Goal: Task Accomplishment & Management: Manage account settings

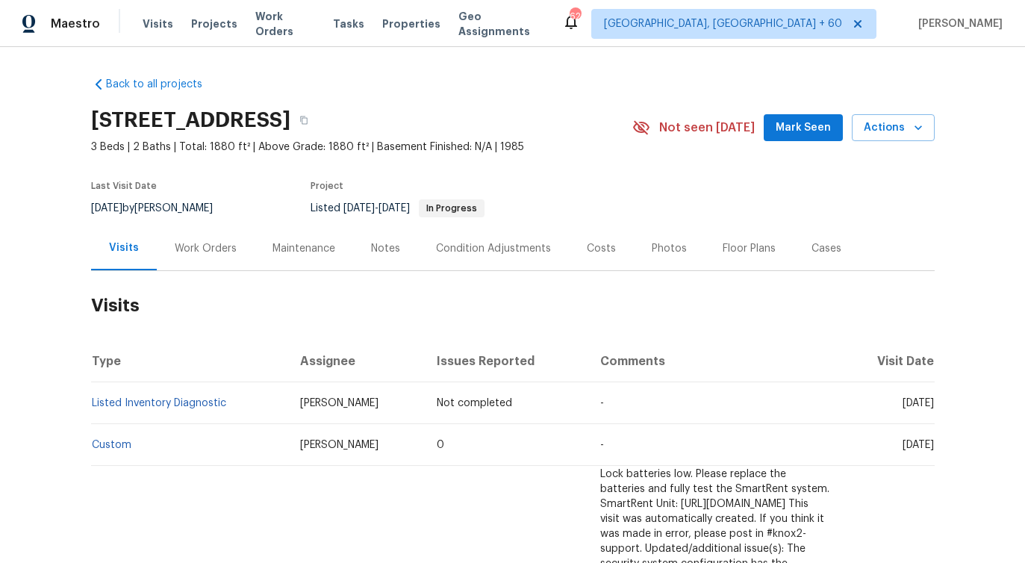
click at [210, 252] on div "Work Orders" at bounding box center [206, 248] width 62 height 15
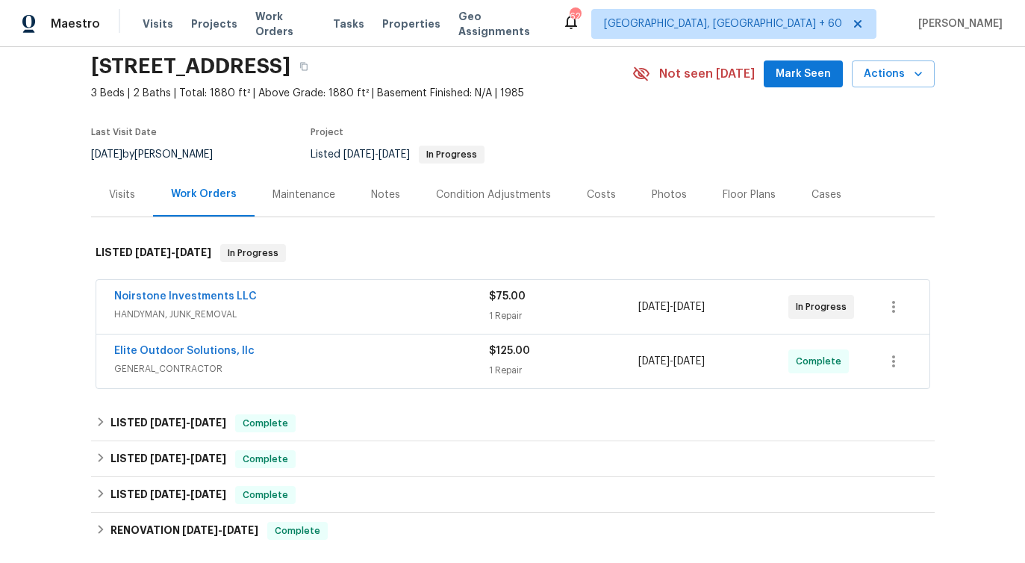
scroll to position [55, 0]
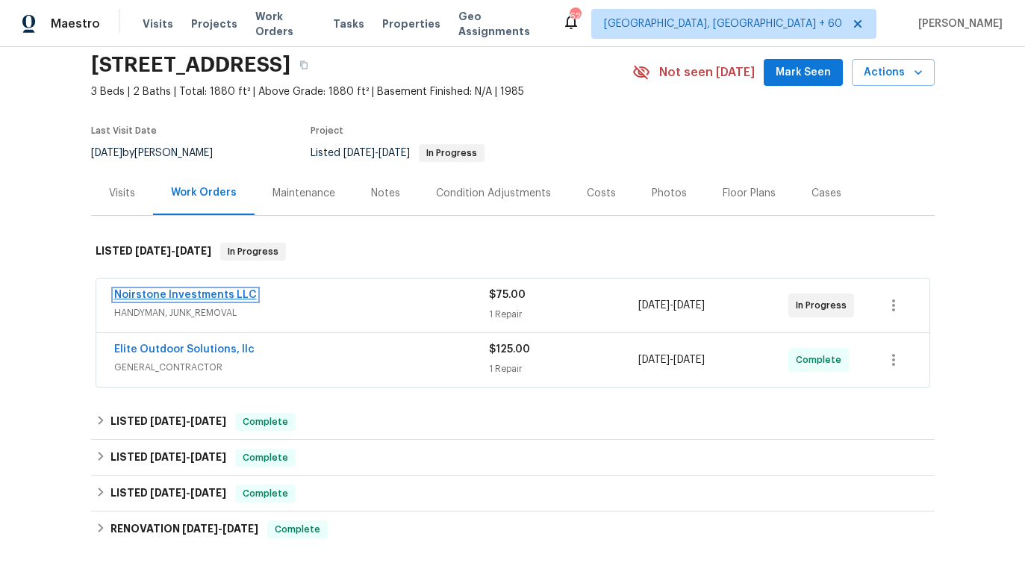
click at [202, 299] on link "Noirstone Investments LLC" at bounding box center [185, 295] width 143 height 10
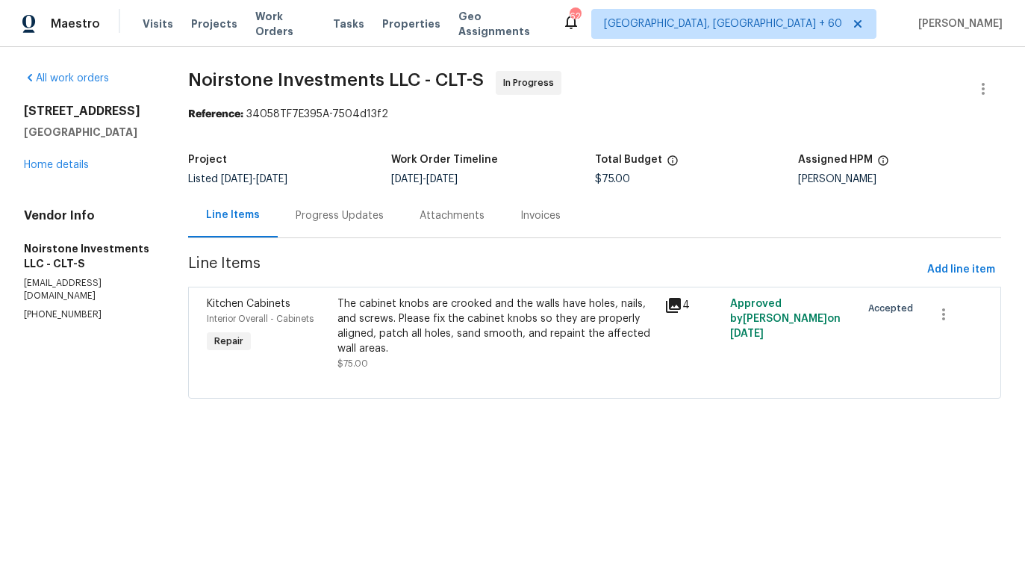
click at [350, 210] on div "Progress Updates" at bounding box center [340, 215] width 88 height 15
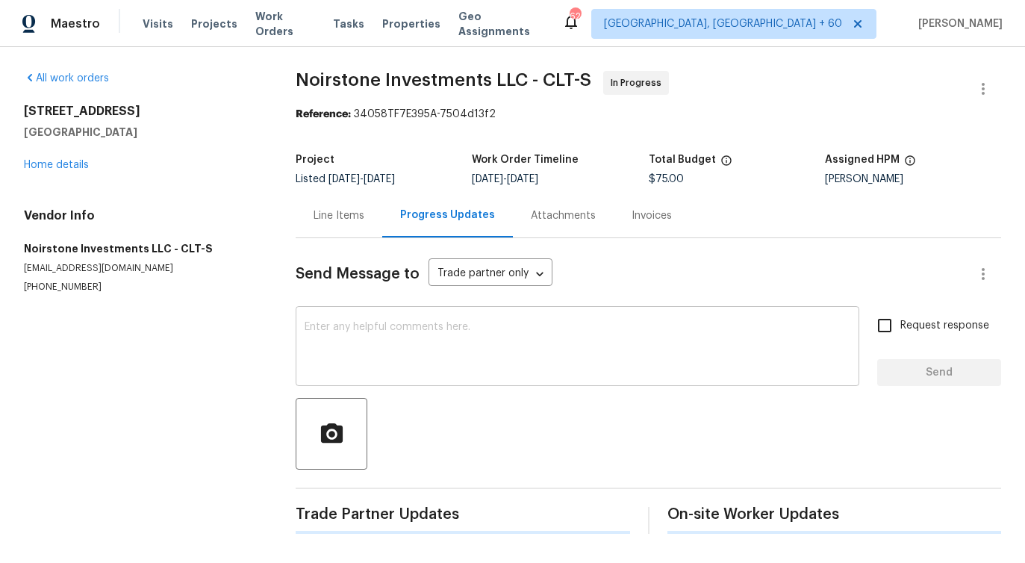
click at [408, 333] on textarea at bounding box center [578, 348] width 546 height 52
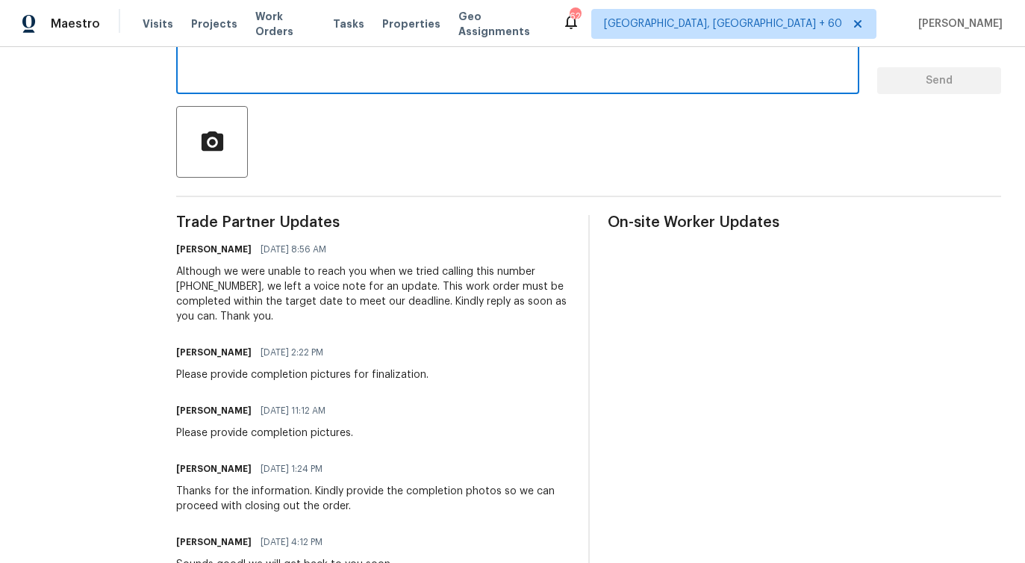
scroll to position [299, 0]
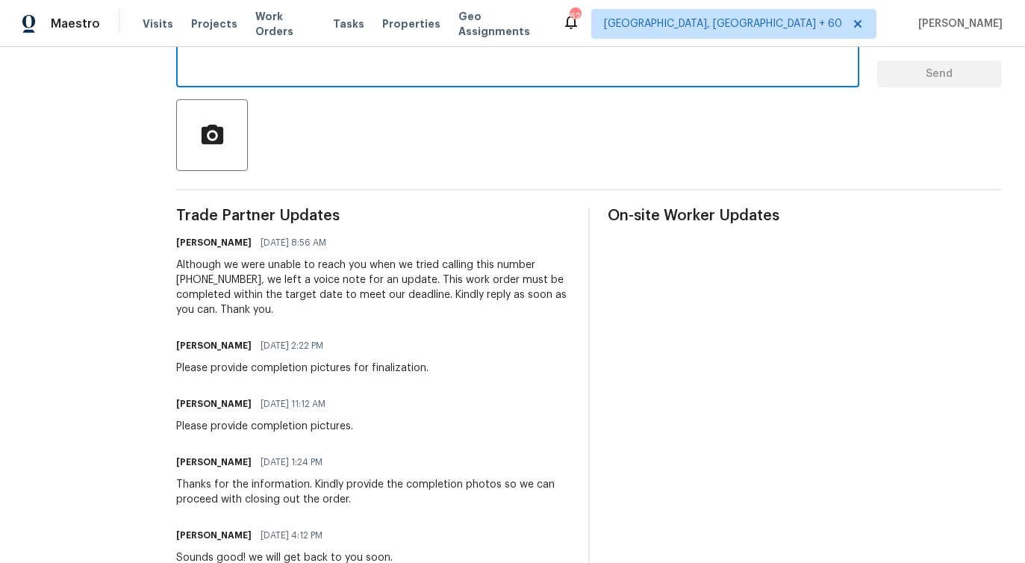
click at [331, 364] on div "Please provide completion pictures for finalization." at bounding box center [302, 368] width 252 height 15
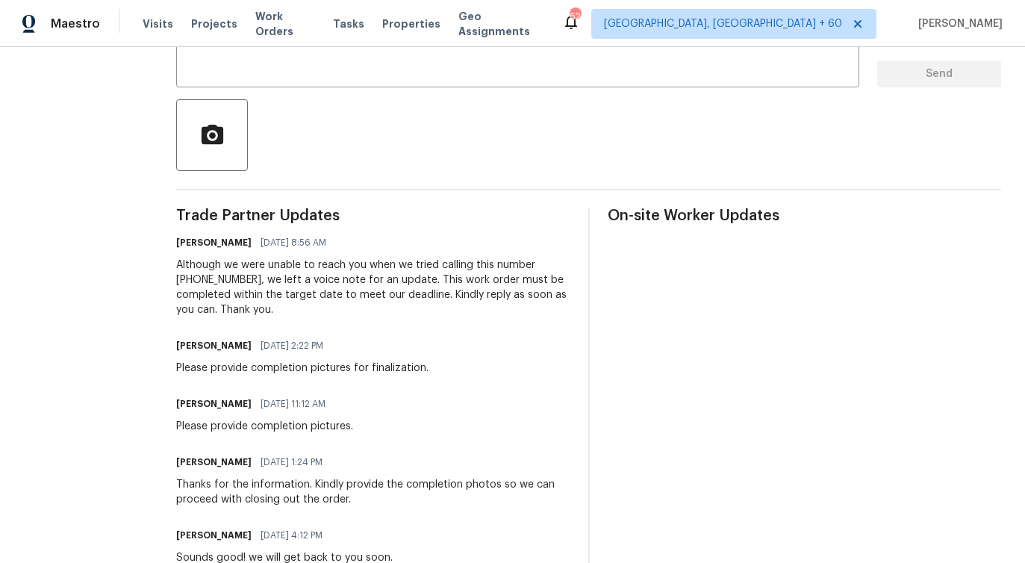
click at [331, 364] on div "Please provide completion pictures for finalization." at bounding box center [302, 368] width 252 height 15
copy div "Please provide completion pictures for finalization."
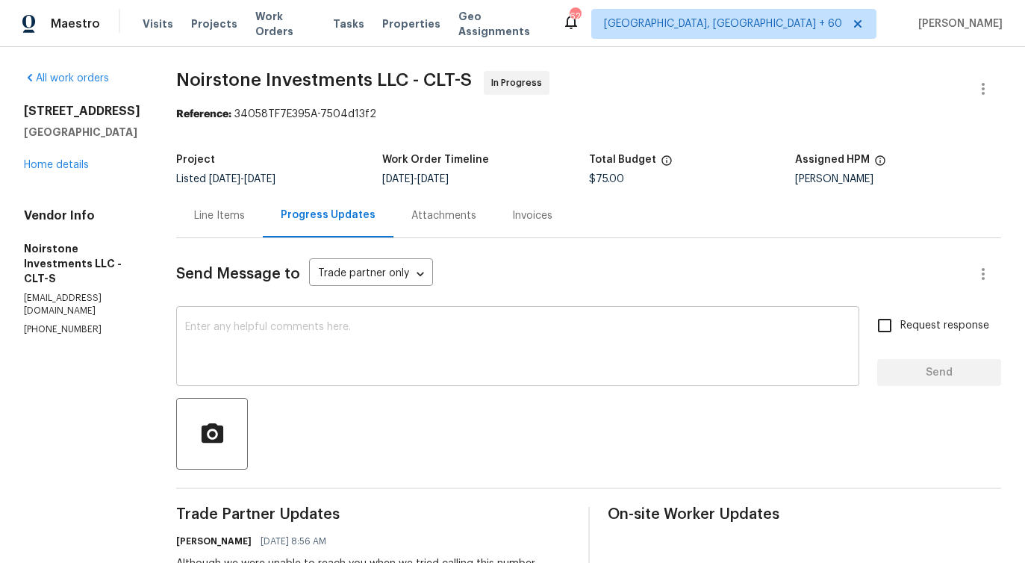
click at [338, 345] on textarea at bounding box center [517, 348] width 665 height 52
paste textarea "Please provide completion pictures for finalization."
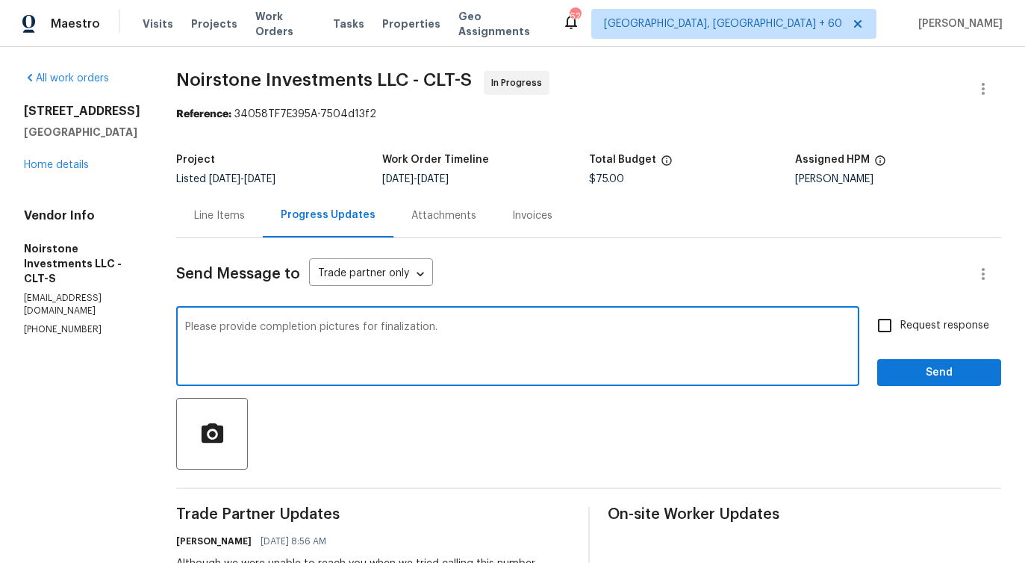
type textarea "Please provide completion pictures for finalization."
click at [883, 324] on input "Request response" at bounding box center [884, 325] width 31 height 31
checkbox input "true"
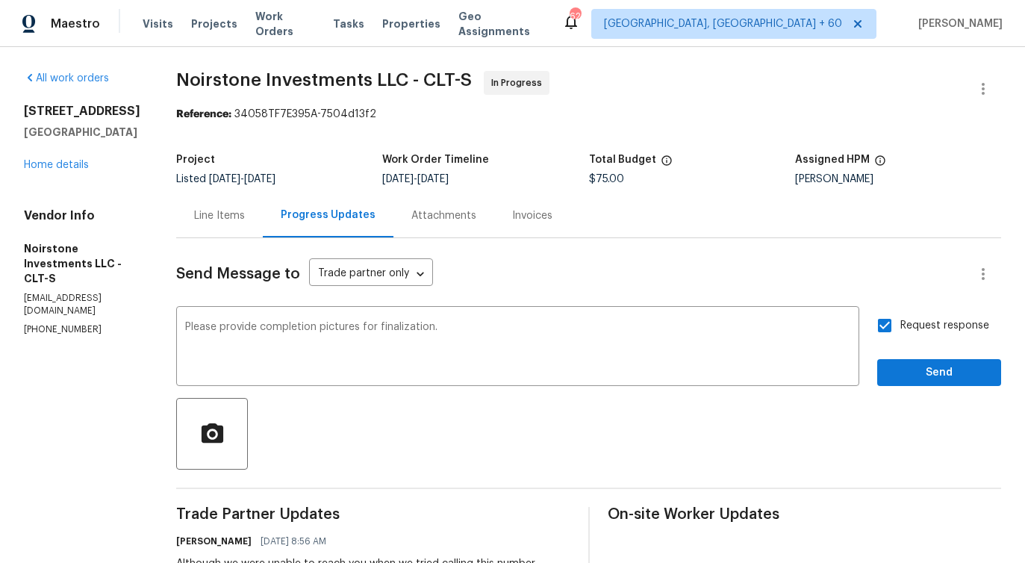
click at [934, 378] on span "Send" at bounding box center [939, 373] width 100 height 19
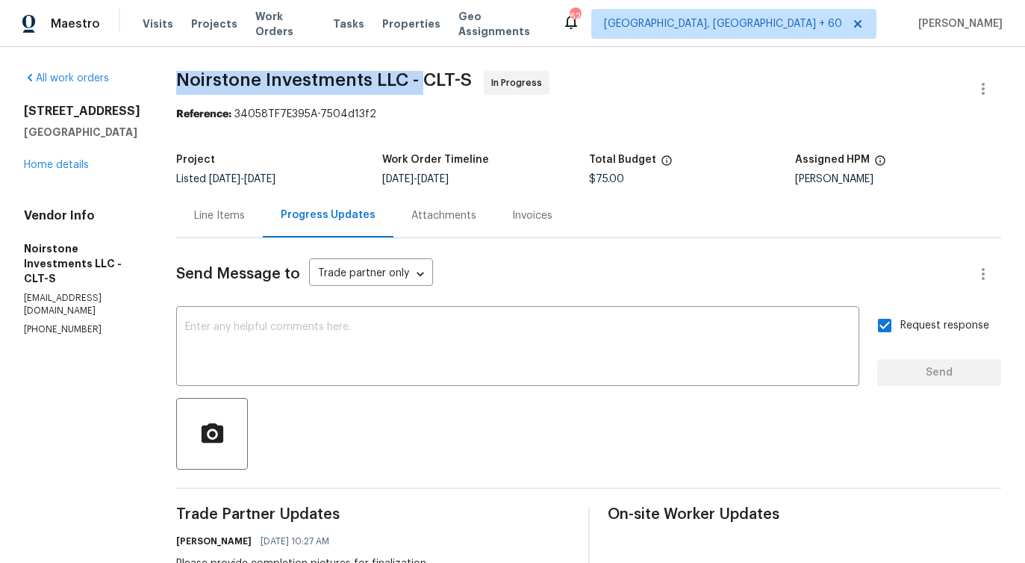
drag, startPoint x: 175, startPoint y: 78, endPoint x: 424, endPoint y: 85, distance: 248.7
copy span "Noirstone Investments LLC -"
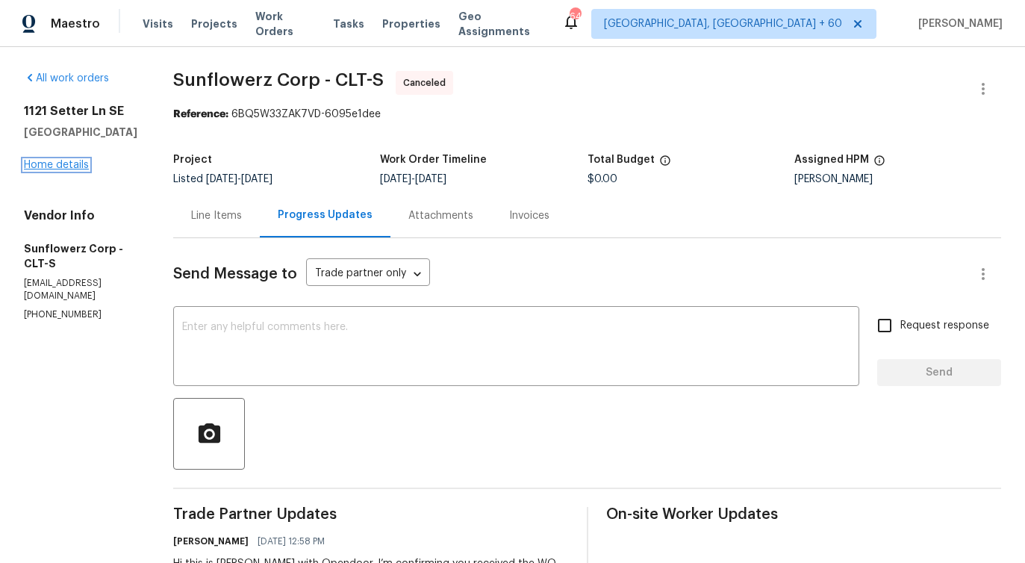
click at [75, 161] on link "Home details" at bounding box center [56, 165] width 65 height 10
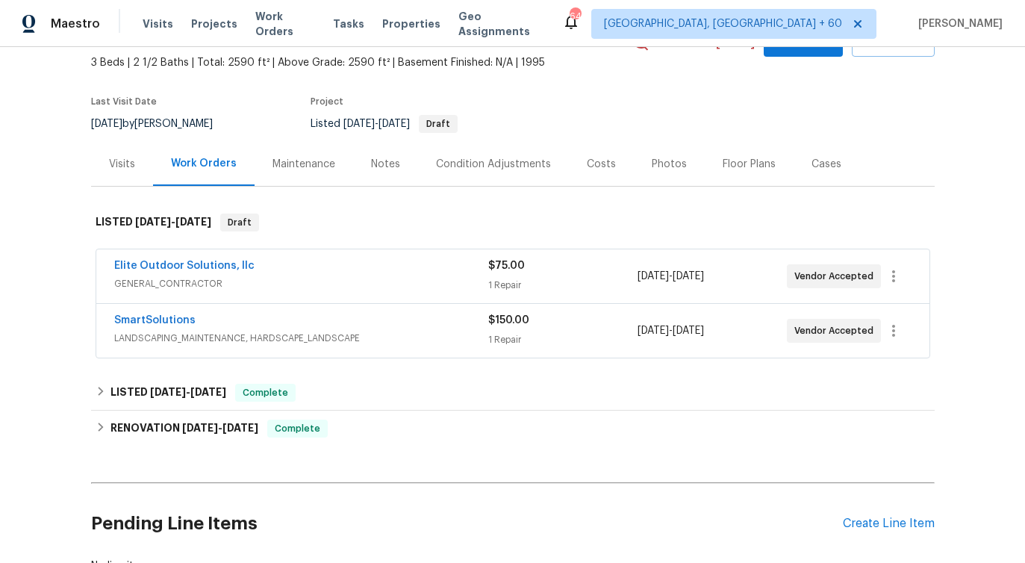
scroll to position [105, 0]
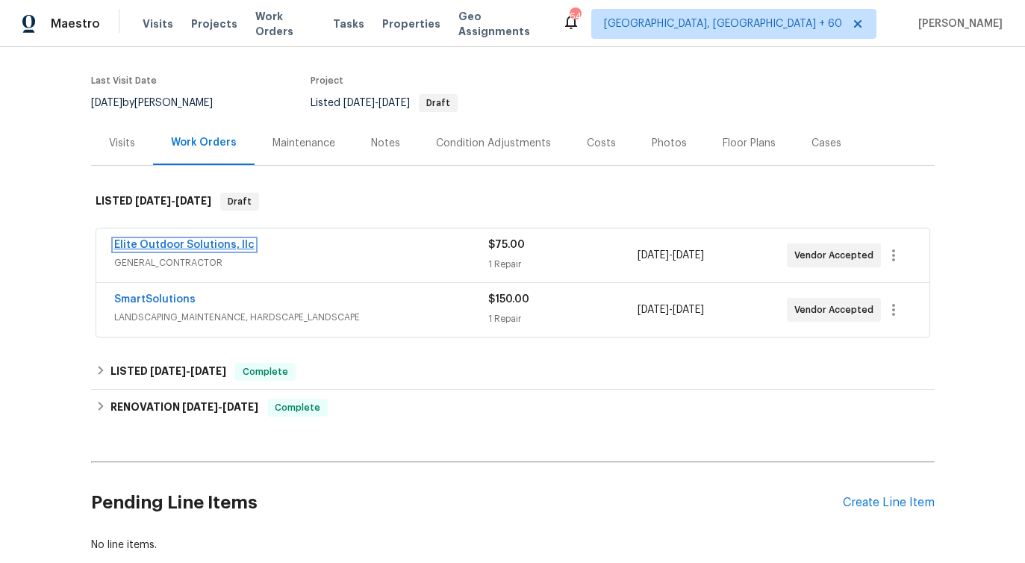
click at [184, 246] on link "Elite Outdoor Solutions, llc" at bounding box center [184, 245] width 140 height 10
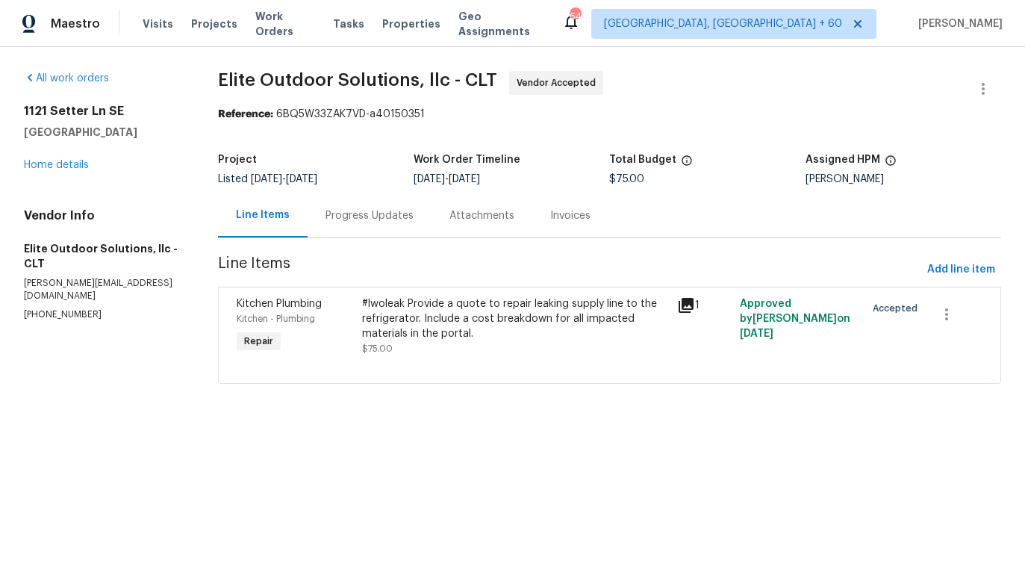
click at [390, 226] on div "Progress Updates" at bounding box center [370, 215] width 124 height 44
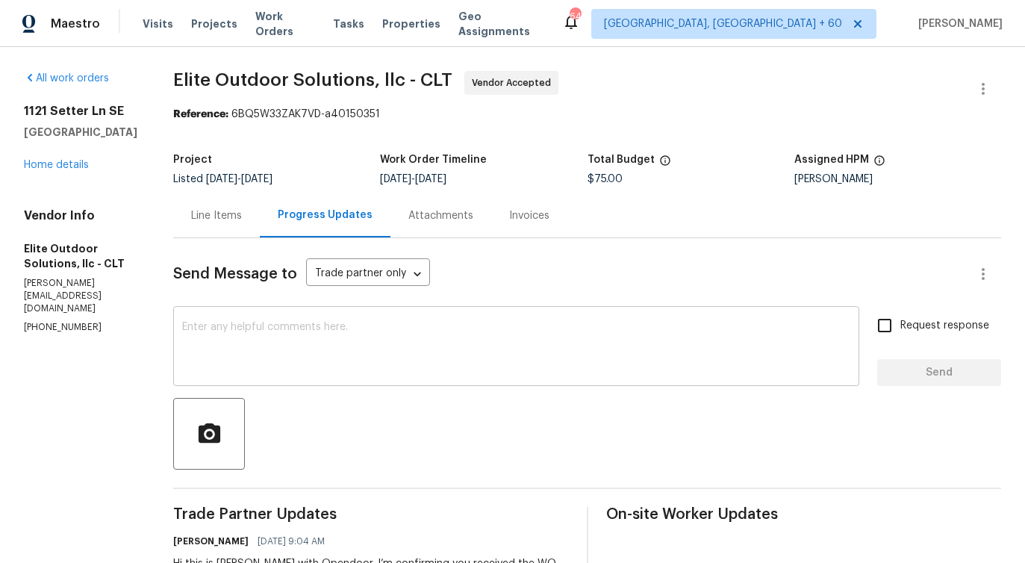
click at [458, 355] on textarea at bounding box center [516, 348] width 668 height 52
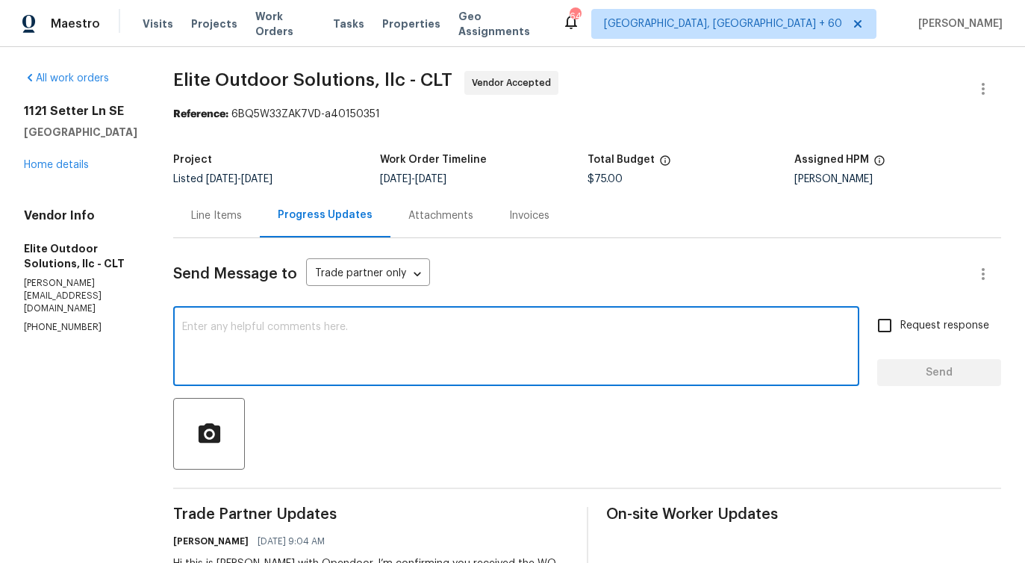
click at [404, 373] on textarea at bounding box center [516, 348] width 668 height 52
type textarea "Do you have any update on the status of the work order?"
click at [918, 332] on span "Request response" at bounding box center [945, 326] width 89 height 16
click at [901, 332] on input "Request response" at bounding box center [884, 325] width 31 height 31
checkbox input "true"
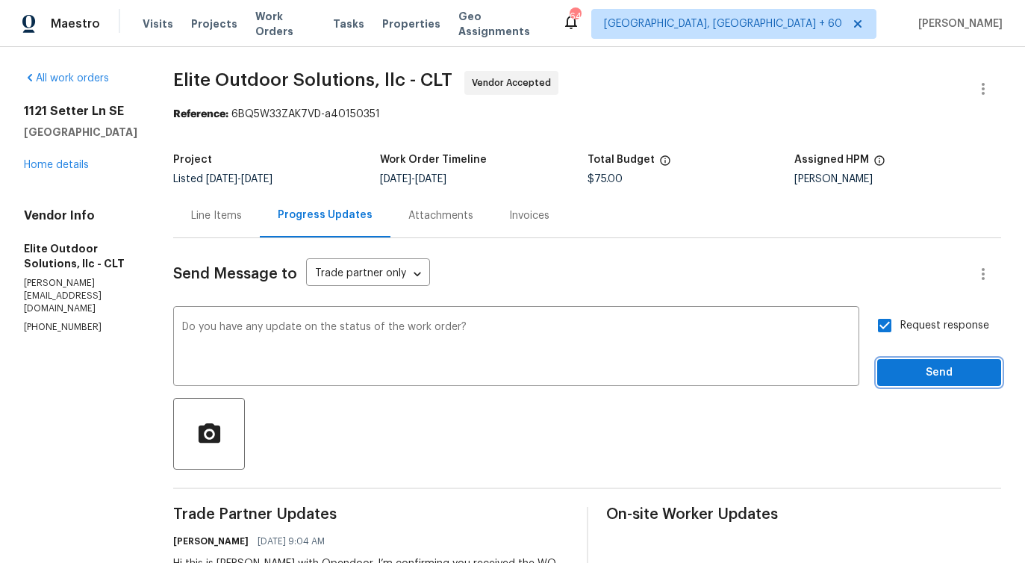
click at [924, 364] on span "Send" at bounding box center [939, 373] width 100 height 19
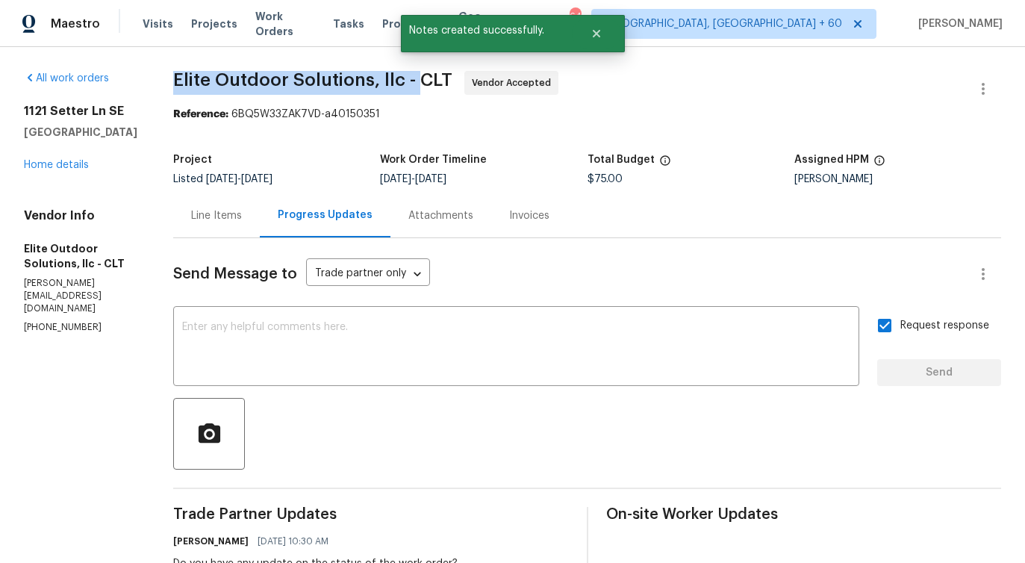
drag, startPoint x: 159, startPoint y: 81, endPoint x: 408, endPoint y: 78, distance: 249.4
click at [408, 78] on div "All work orders 1121 Setter Ln SE Concord, NC 28025 Home details Vendor Info El…" at bounding box center [512, 389] width 1025 height 684
copy span "Elite Outdoor Solutions, llc -"
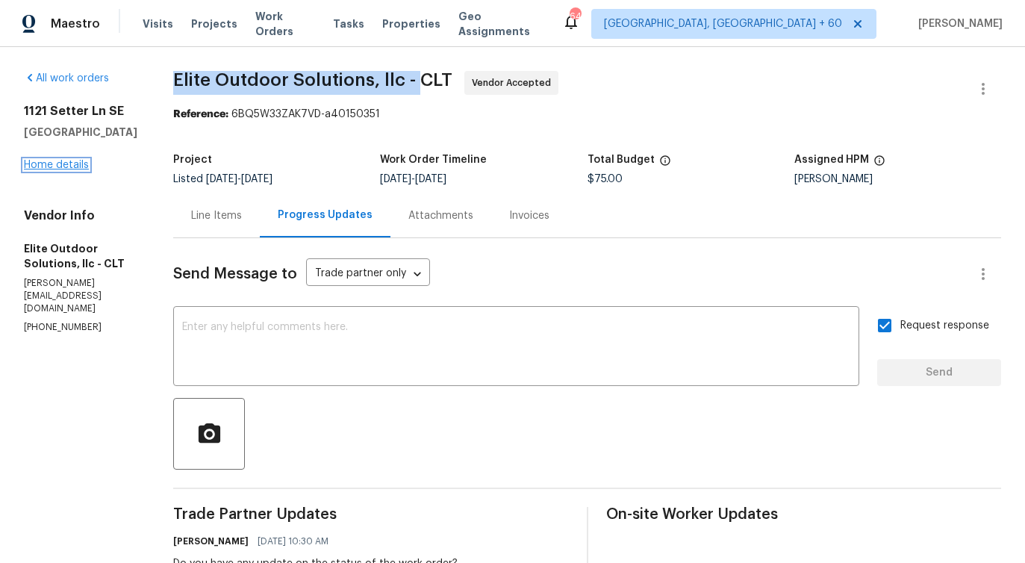
click at [67, 168] on link "Home details" at bounding box center [56, 165] width 65 height 10
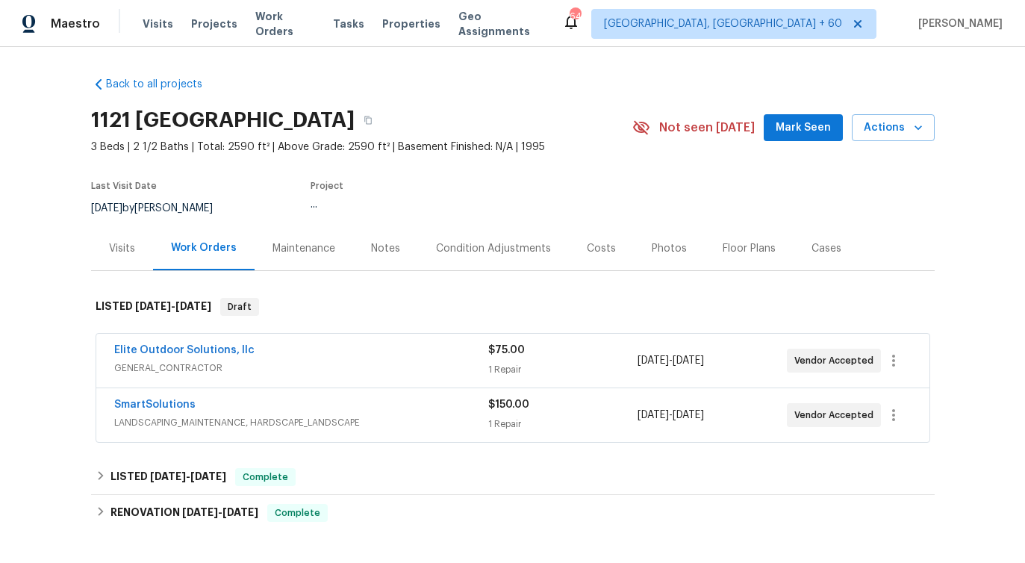
scroll to position [190, 0]
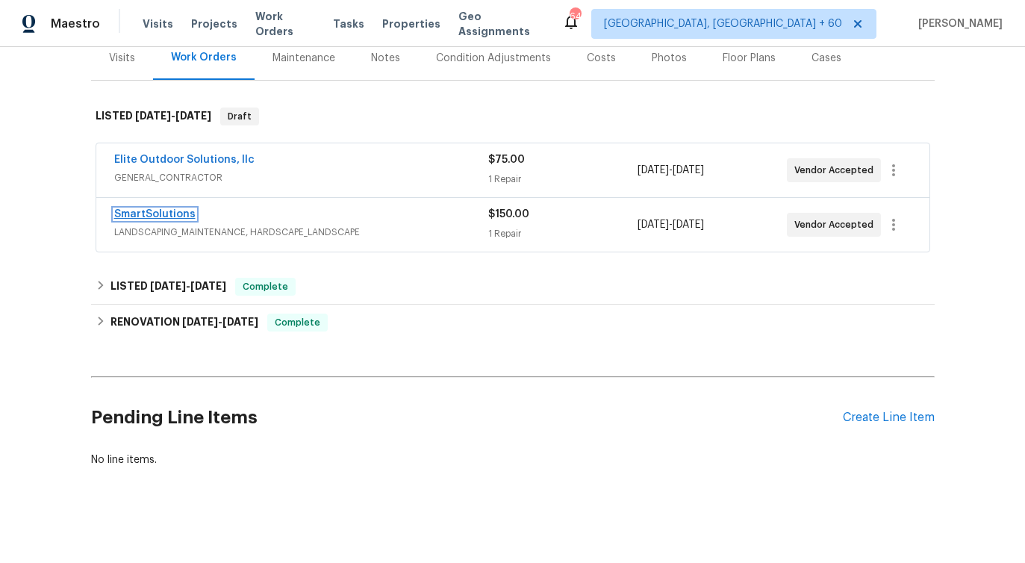
click at [165, 211] on link "SmartSolutions" at bounding box center [154, 214] width 81 height 10
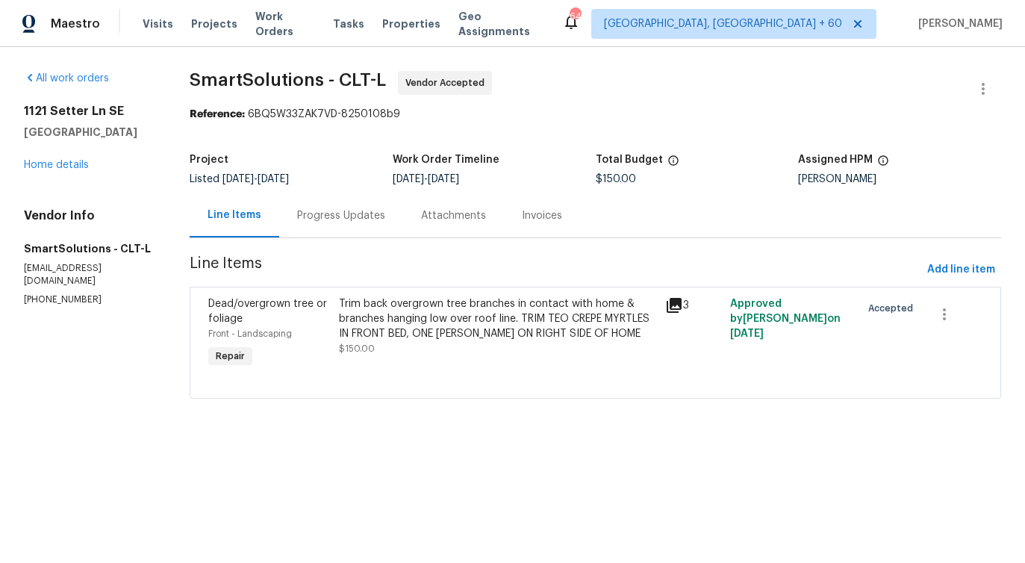
click at [362, 211] on div "Progress Updates" at bounding box center [341, 215] width 88 height 15
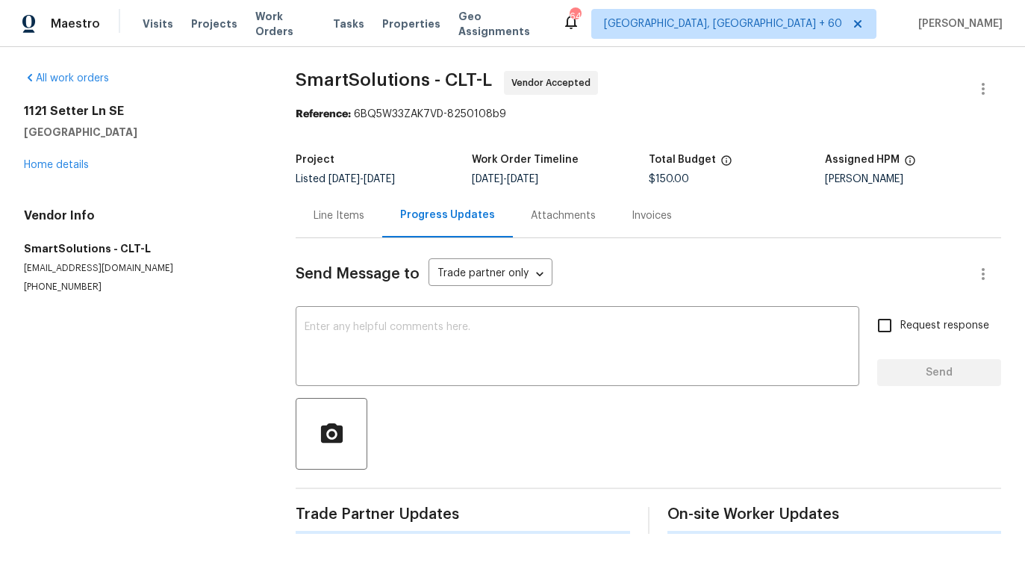
click at [362, 211] on div "Line Items" at bounding box center [339, 215] width 51 height 15
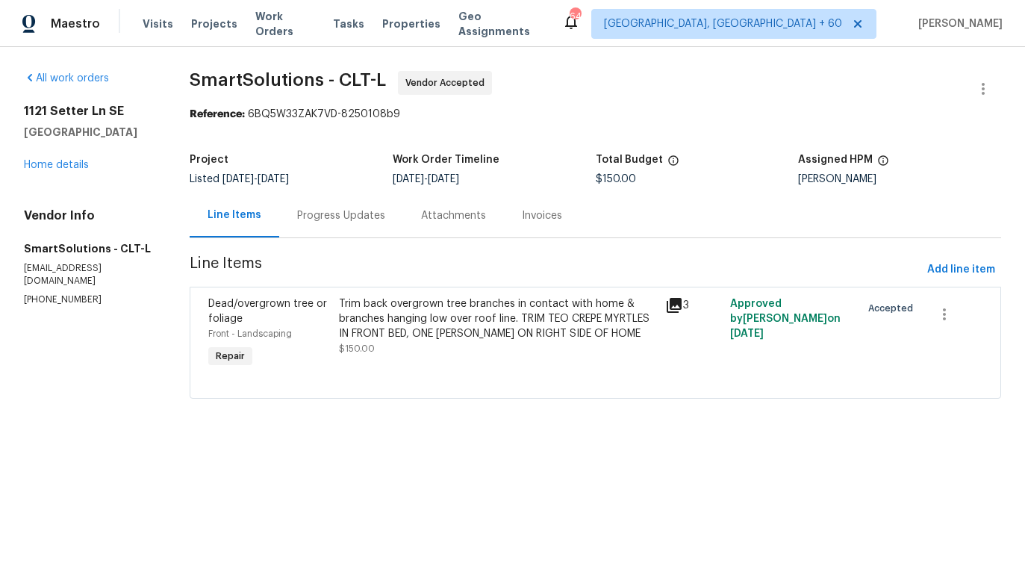
click at [348, 217] on div "Progress Updates" at bounding box center [341, 215] width 88 height 15
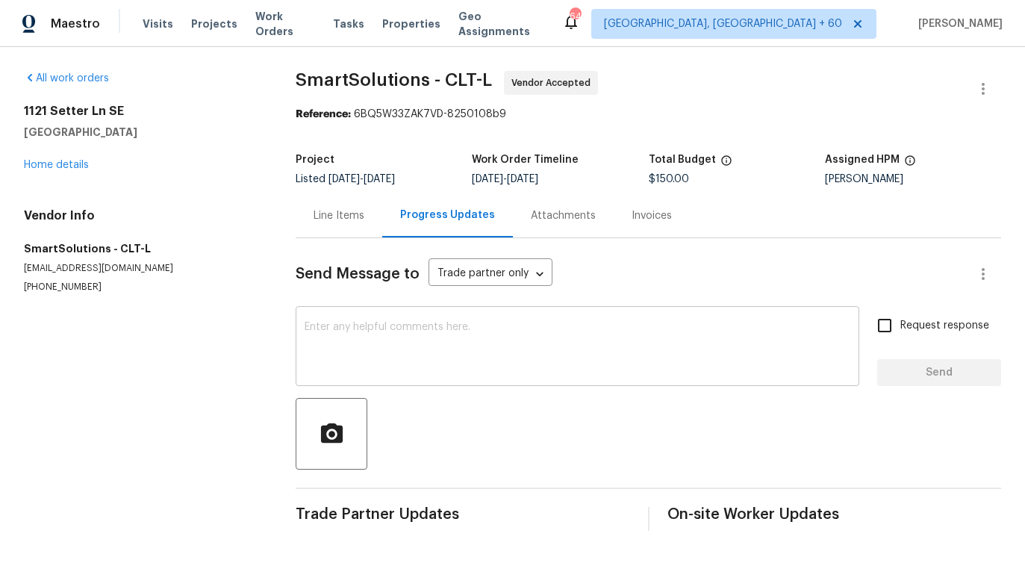
click at [364, 367] on textarea at bounding box center [578, 348] width 546 height 52
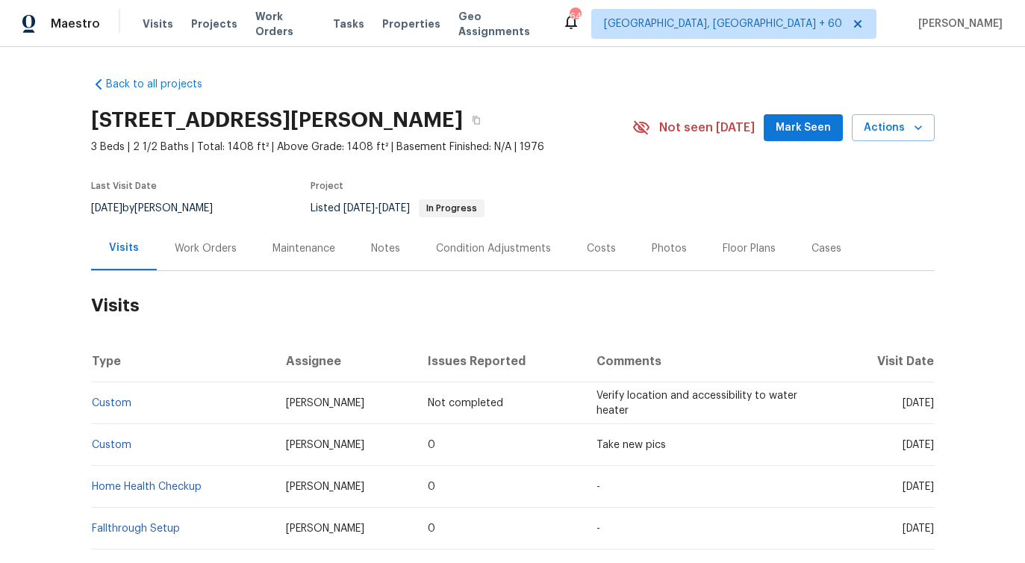
click at [214, 251] on div "Work Orders" at bounding box center [206, 248] width 62 height 15
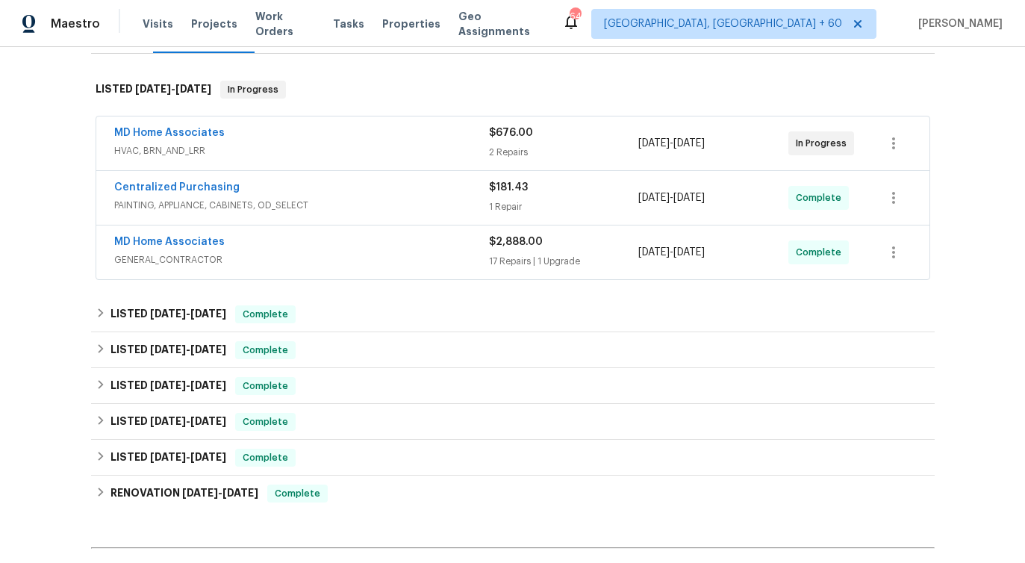
scroll to position [220, 0]
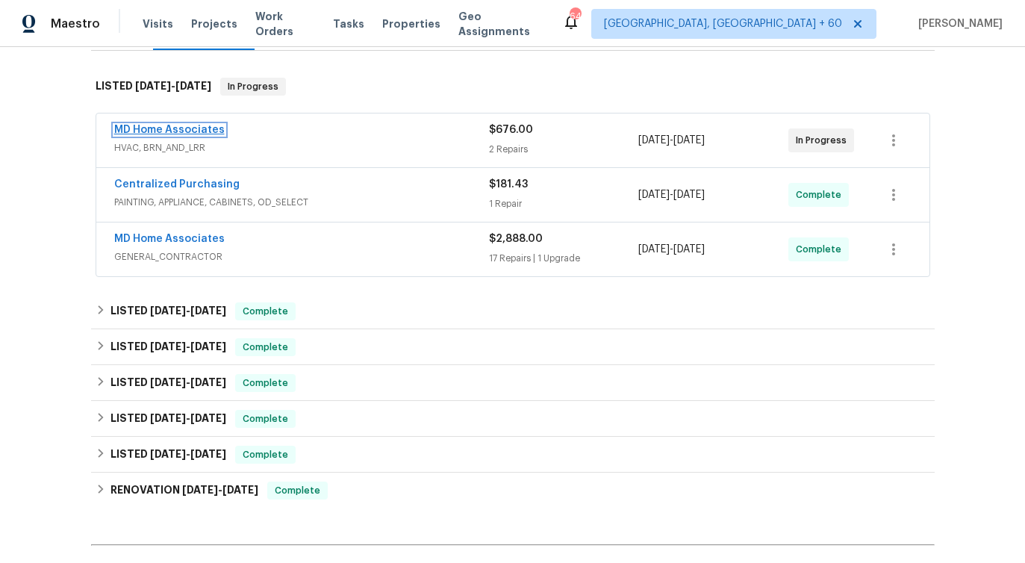
click at [176, 131] on link "MD Home Associates" at bounding box center [169, 130] width 111 height 10
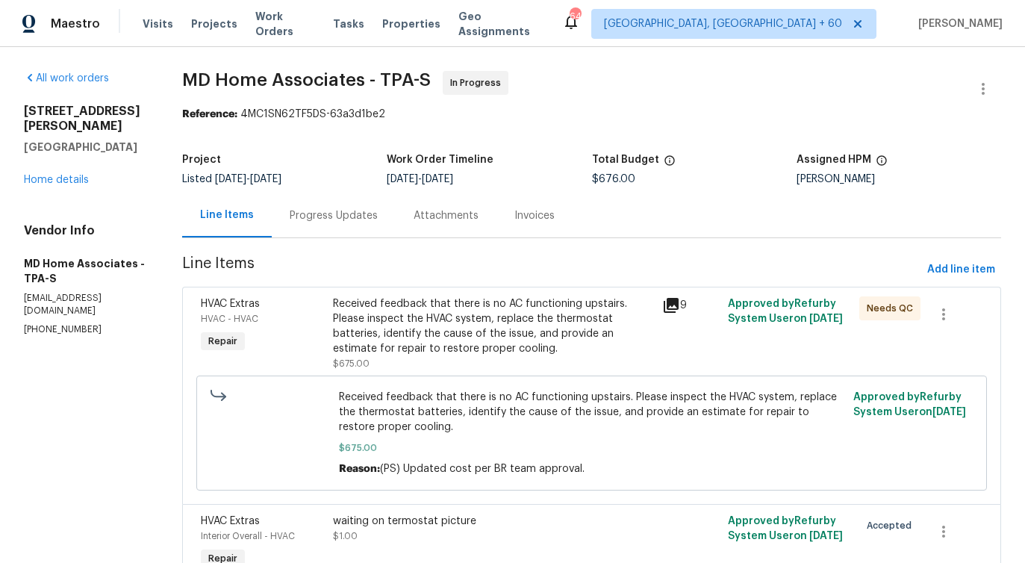
click at [349, 223] on div "Progress Updates" at bounding box center [334, 215] width 88 height 15
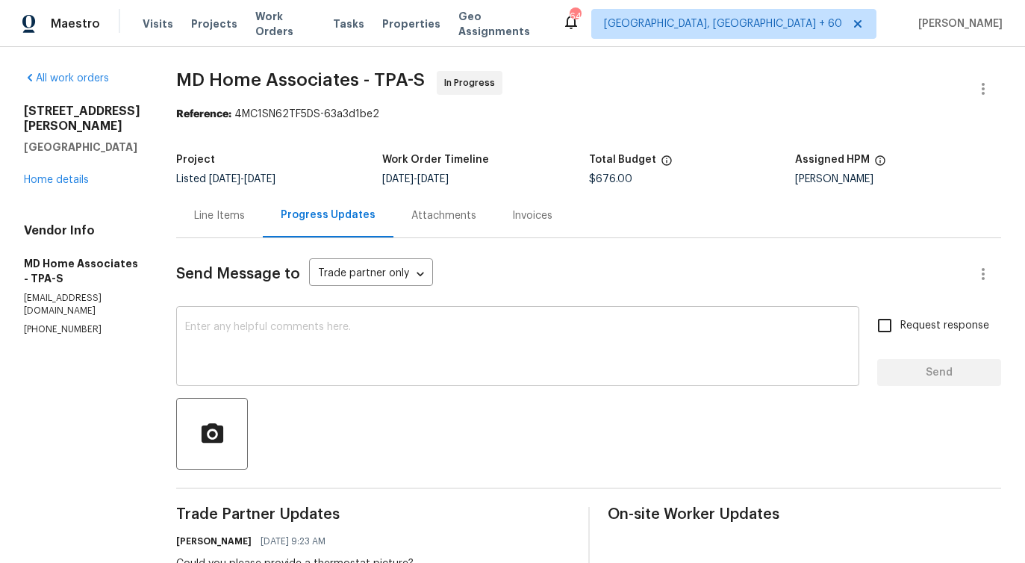
click at [381, 341] on textarea at bounding box center [517, 348] width 665 height 52
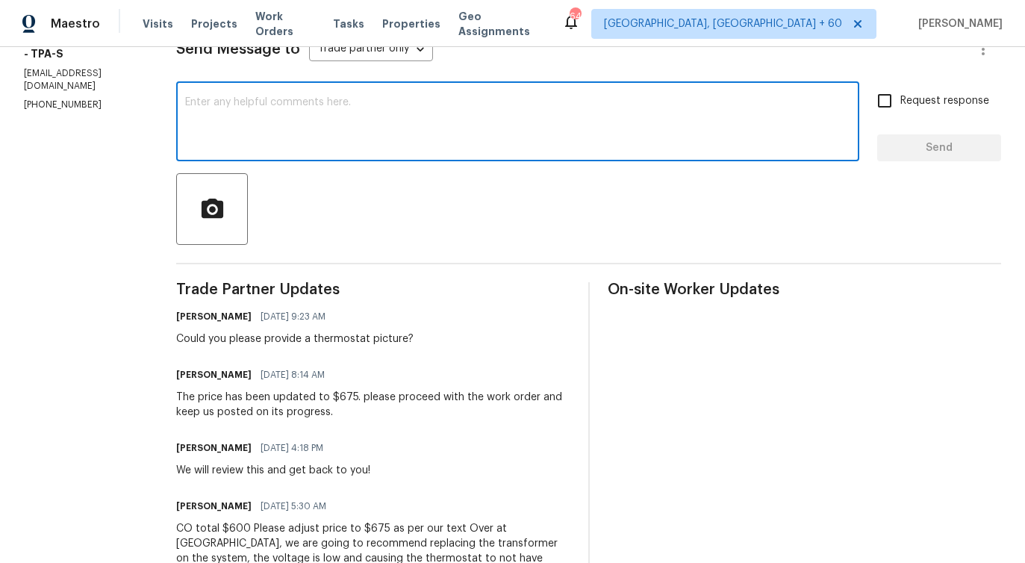
scroll to position [246, 0]
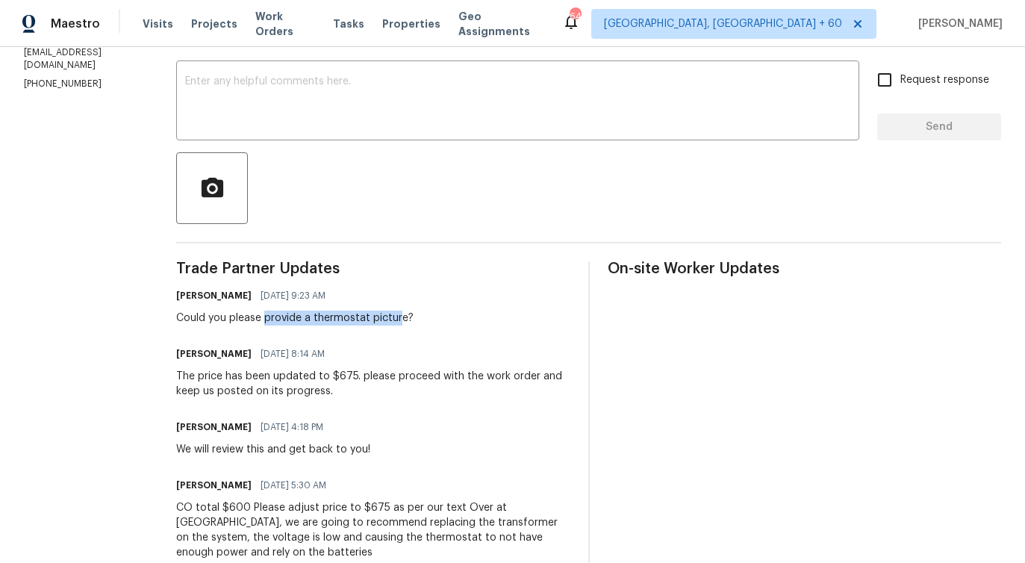
drag, startPoint x: 284, startPoint y: 314, endPoint x: 414, endPoint y: 313, distance: 130.7
click at [414, 313] on div "Could you please provide a thermostat picture?" at bounding box center [294, 318] width 237 height 15
click at [370, 318] on div "Could you please provide a thermostat picture?" at bounding box center [294, 318] width 237 height 15
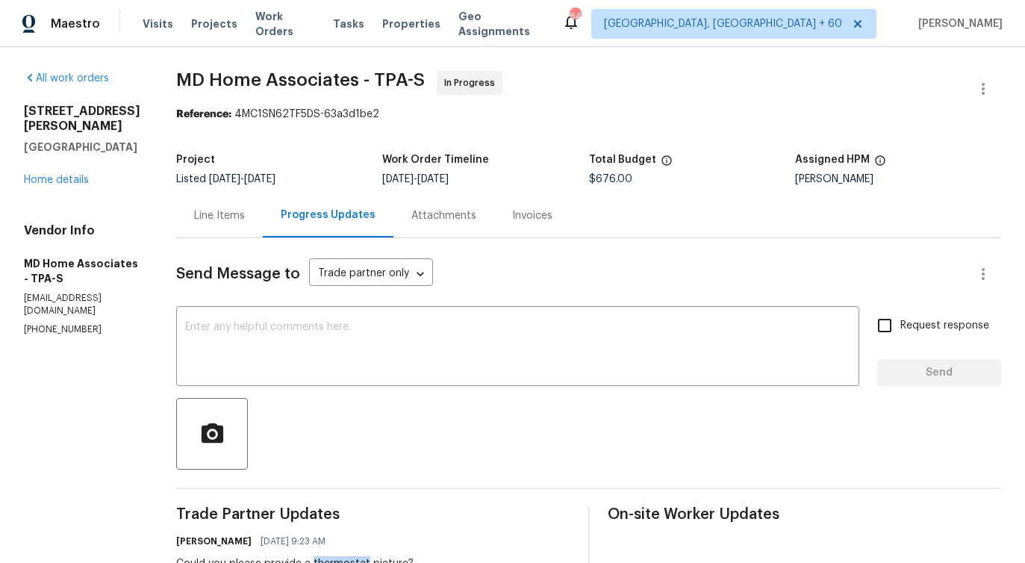
click at [244, 224] on div "Line Items" at bounding box center [219, 215] width 87 height 44
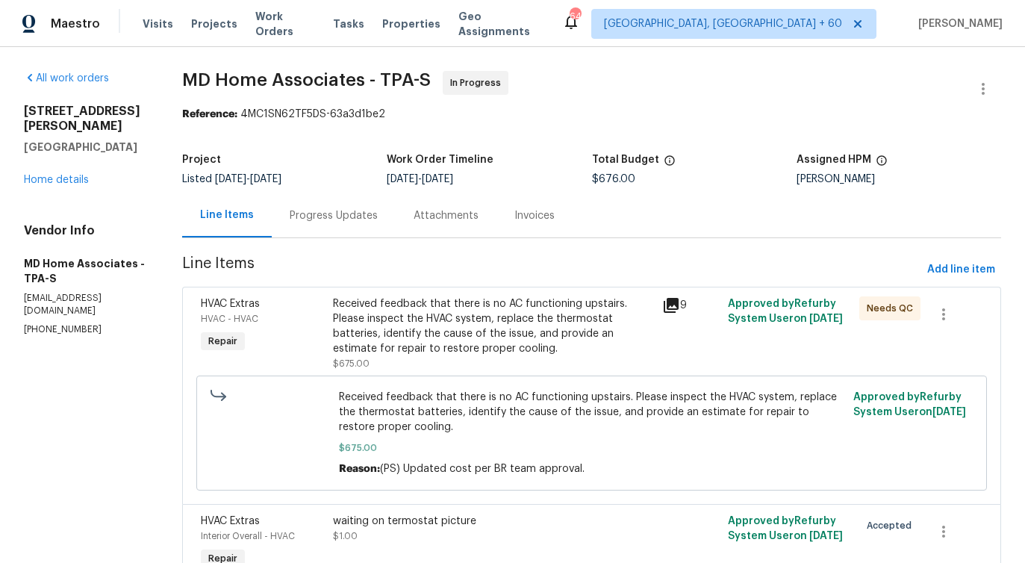
scroll to position [81, 0]
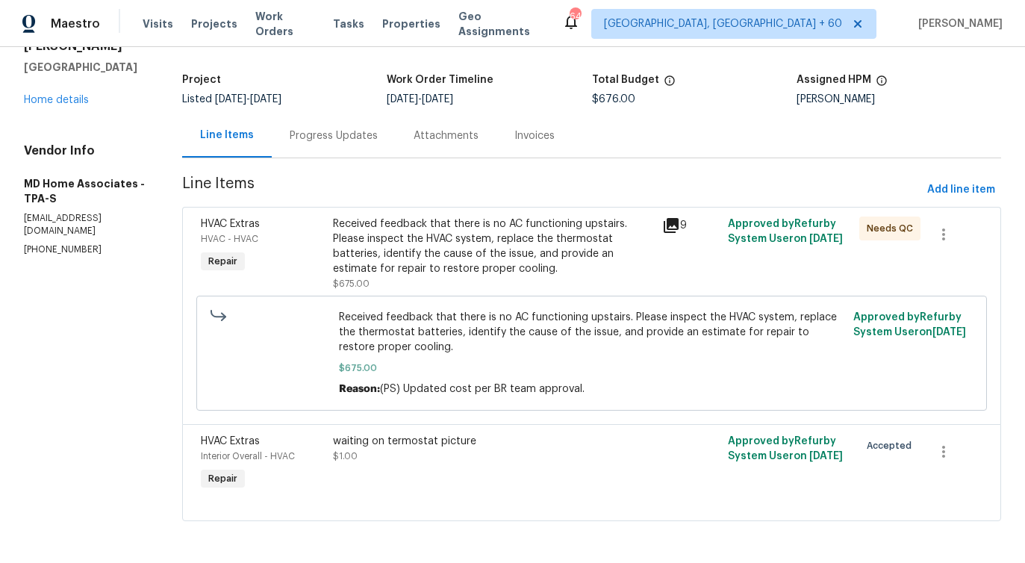
click at [475, 249] on div "Received feedback that there is no AC functioning upstairs. Please inspect the …" at bounding box center [493, 247] width 320 height 60
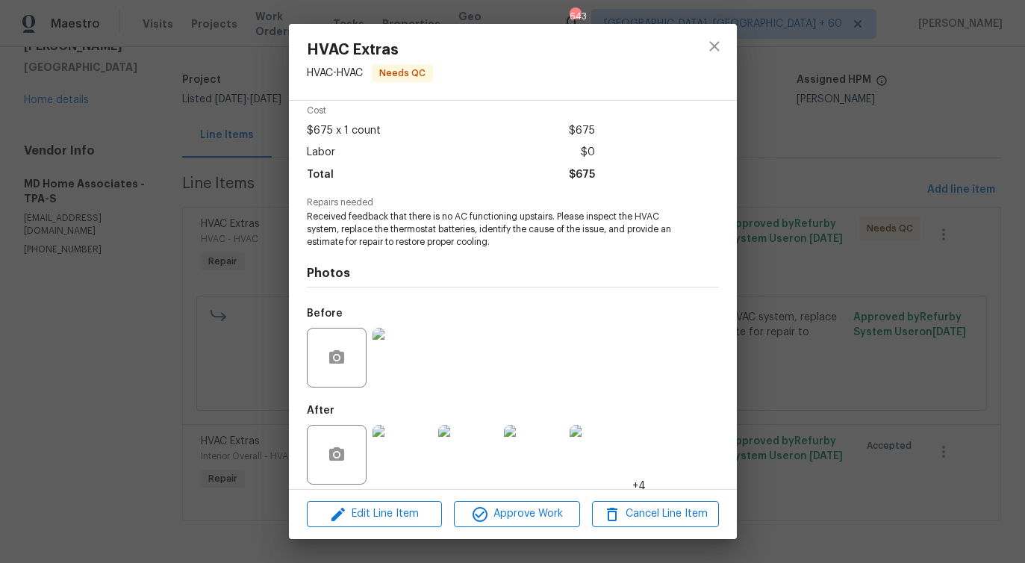
scroll to position [75, 0]
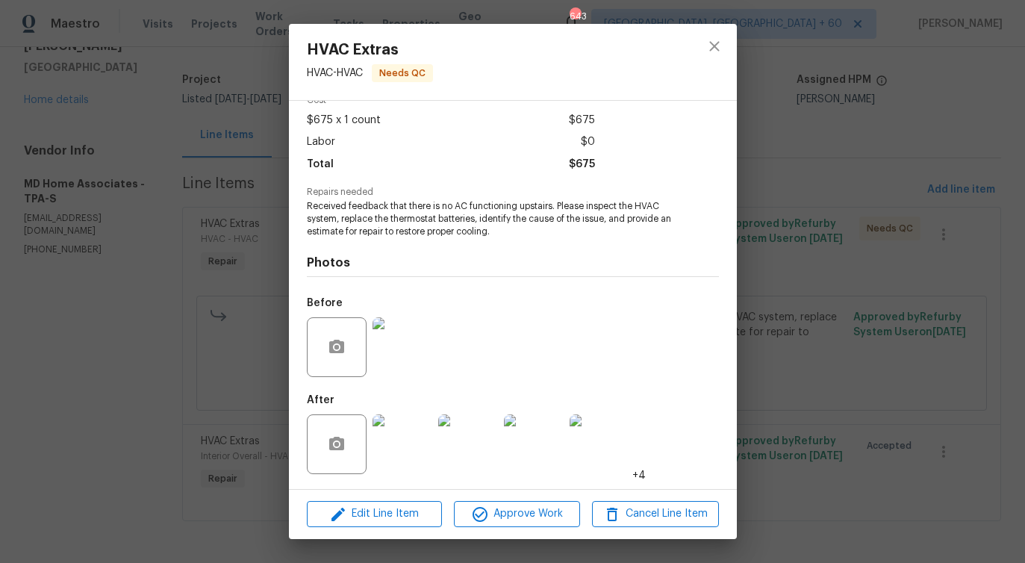
click at [428, 451] on img at bounding box center [403, 444] width 60 height 60
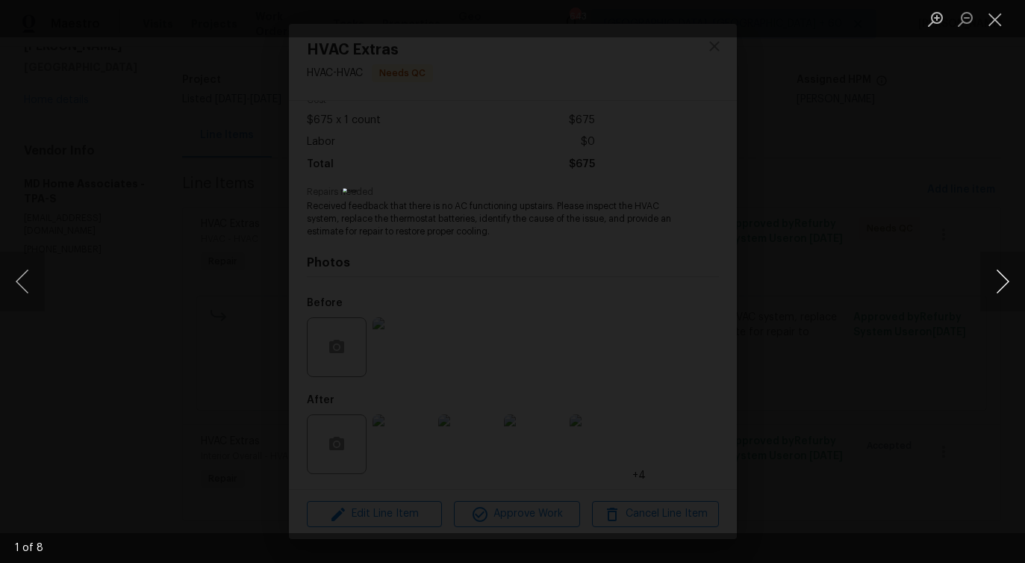
click at [1006, 275] on button "Next image" at bounding box center [1002, 282] width 45 height 60
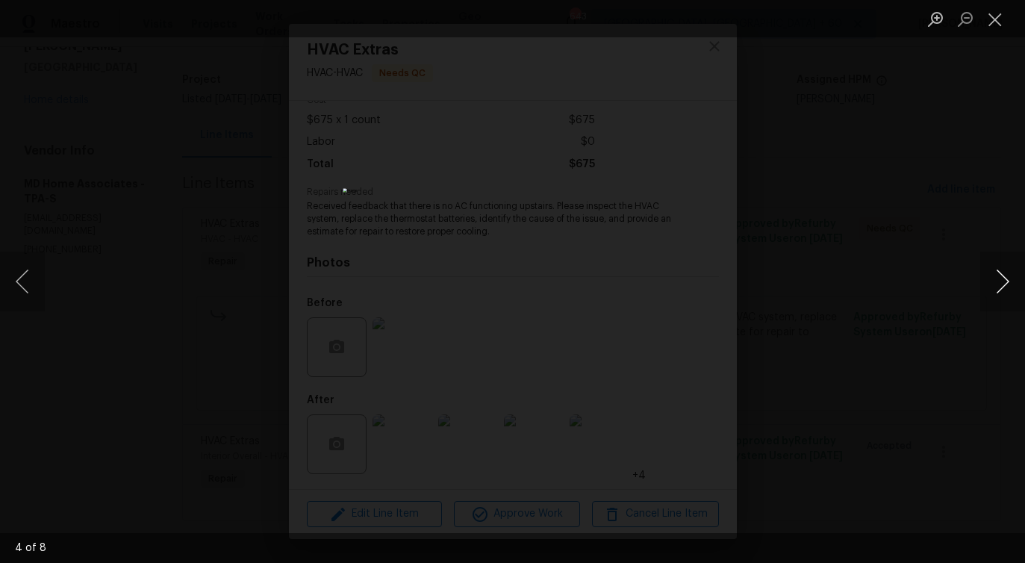
click at [1006, 275] on button "Next image" at bounding box center [1002, 282] width 45 height 60
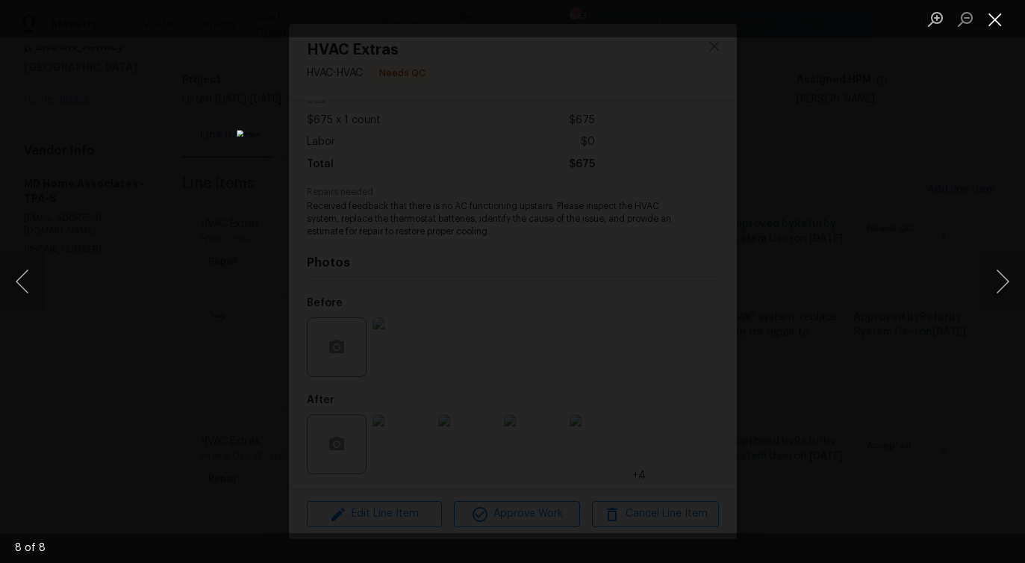
click at [990, 17] on button "Close lightbox" at bounding box center [995, 19] width 30 height 26
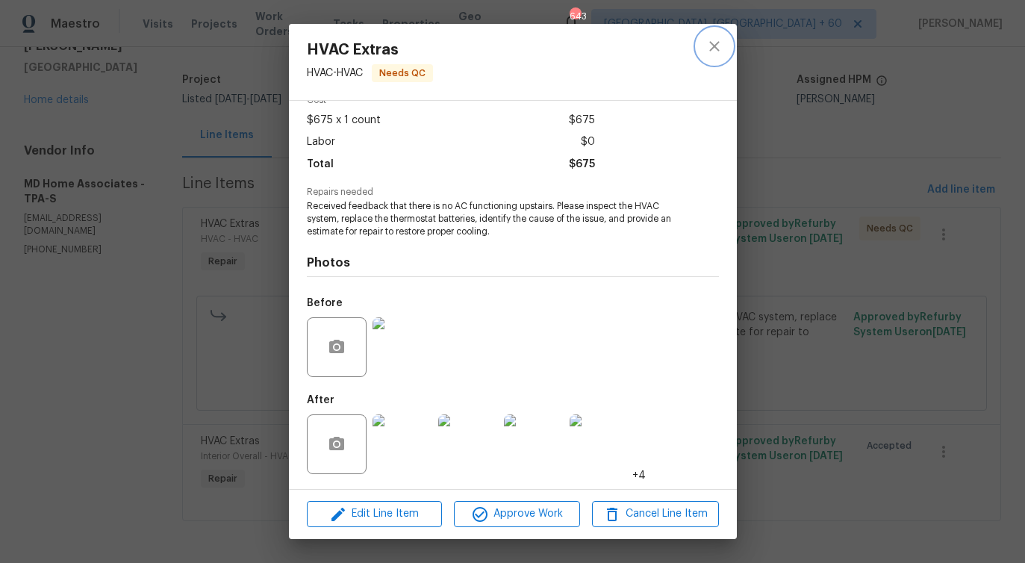
click at [712, 54] on icon "close" at bounding box center [715, 46] width 18 height 18
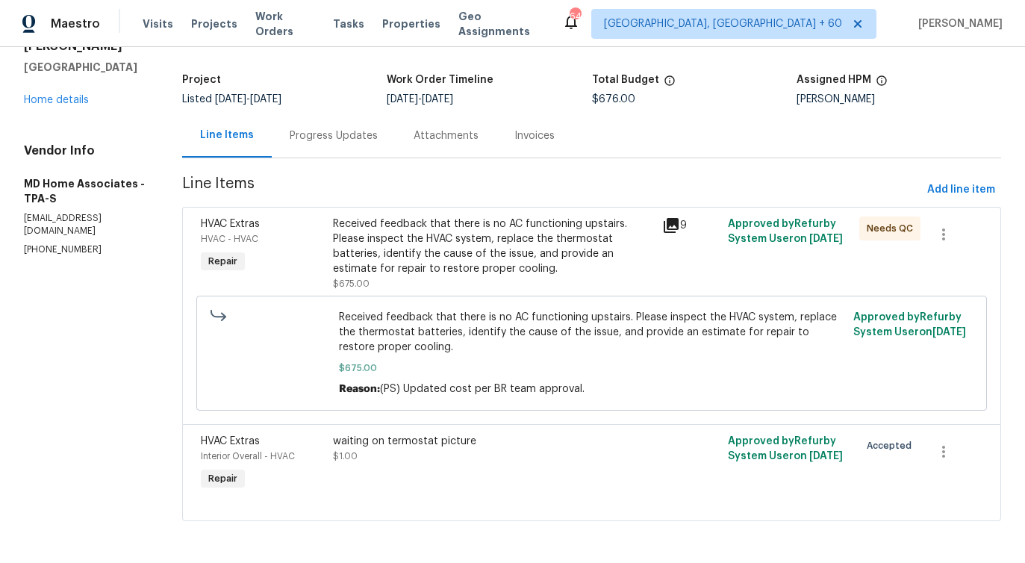
click at [364, 137] on div "Progress Updates" at bounding box center [334, 135] width 88 height 15
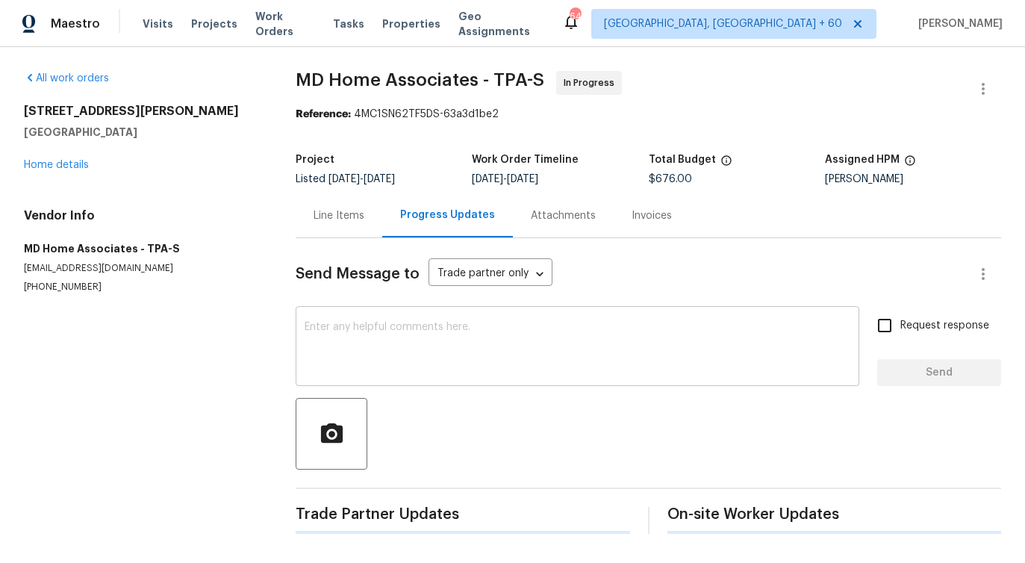
click at [396, 330] on textarea at bounding box center [578, 348] width 546 height 52
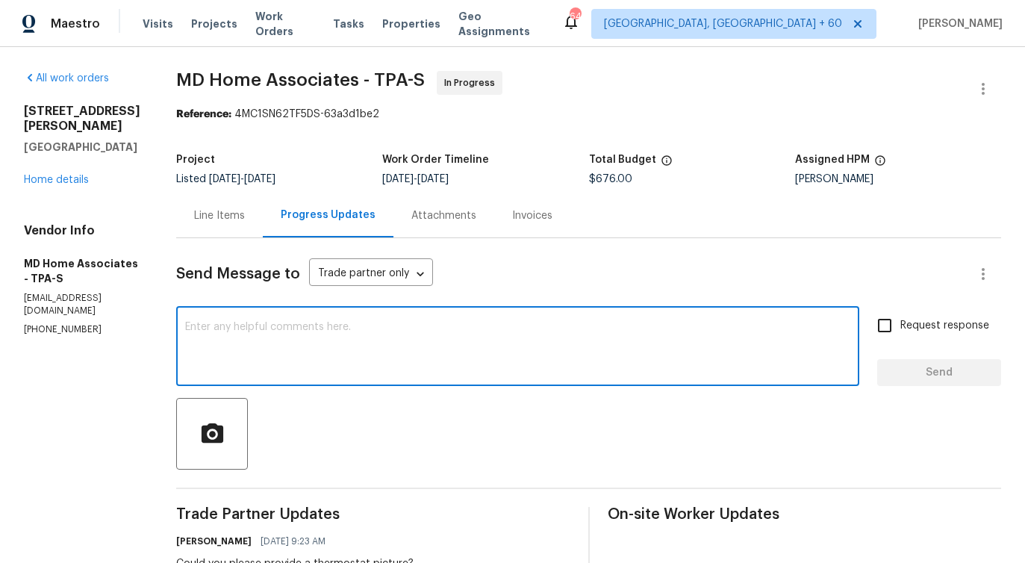
scroll to position [226, 0]
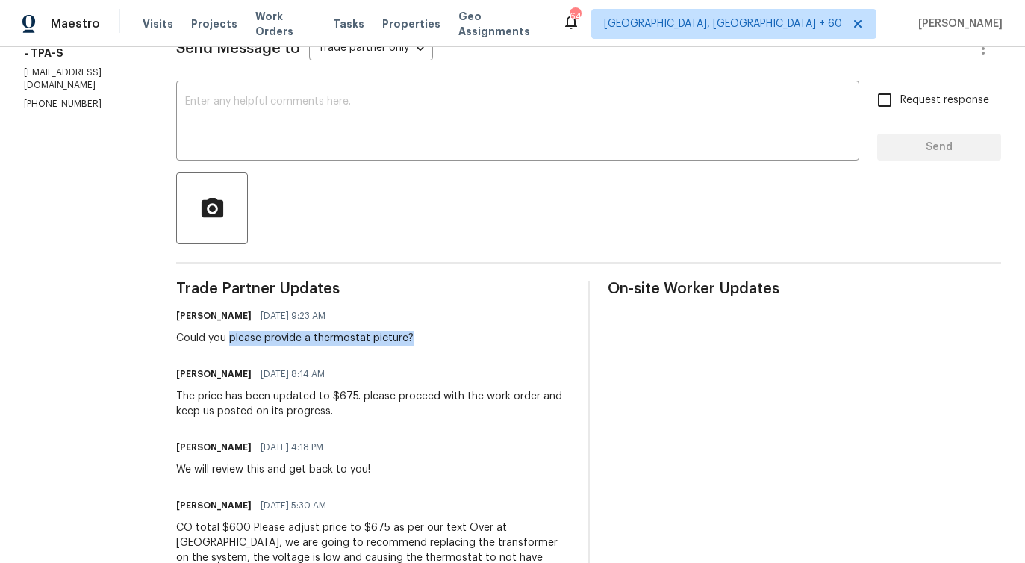
drag, startPoint x: 246, startPoint y: 340, endPoint x: 450, endPoint y: 337, distance: 203.9
click at [451, 338] on div "[PERSON_NAME] [DATE] 9:23 AM Could you please provide a thermostat picture?" at bounding box center [373, 325] width 394 height 40
copy div "please provide a thermostat picture?"
click at [370, 113] on textarea at bounding box center [517, 122] width 665 height 52
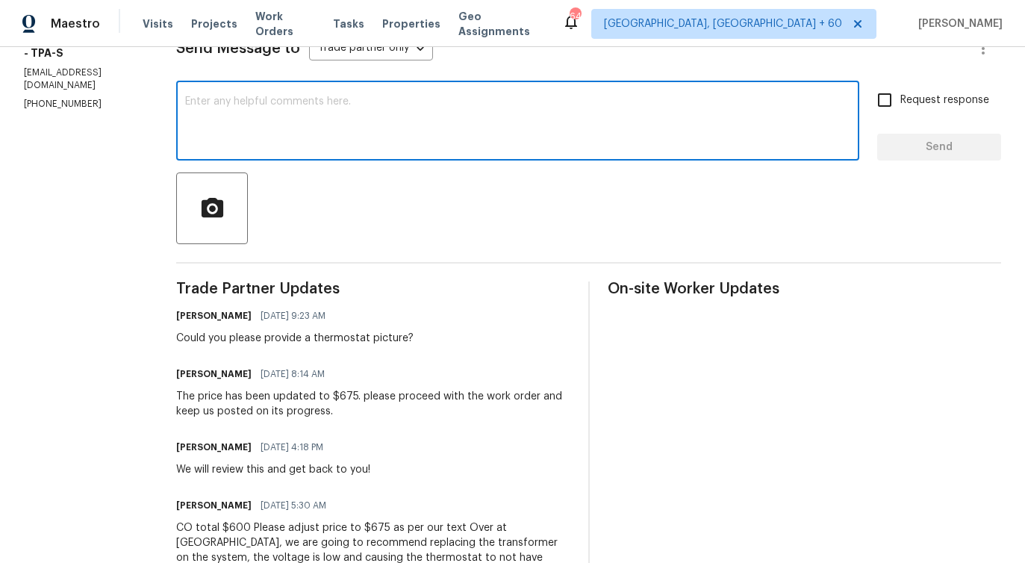
paste textarea "please provide a thermostat picture?"
click at [378, 98] on textarea "please provide a thermostat picture?" at bounding box center [517, 122] width 665 height 52
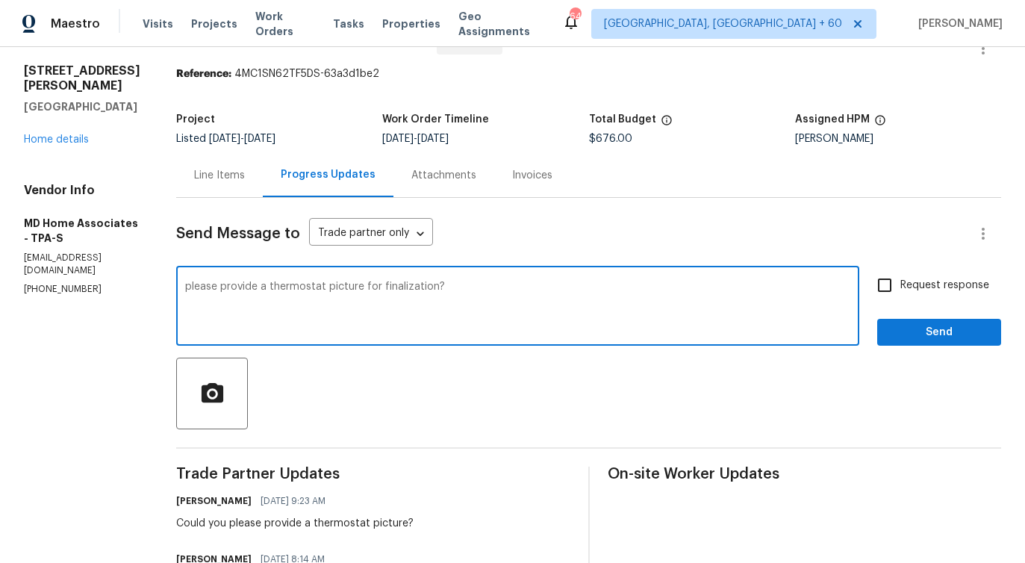
scroll to position [0, 0]
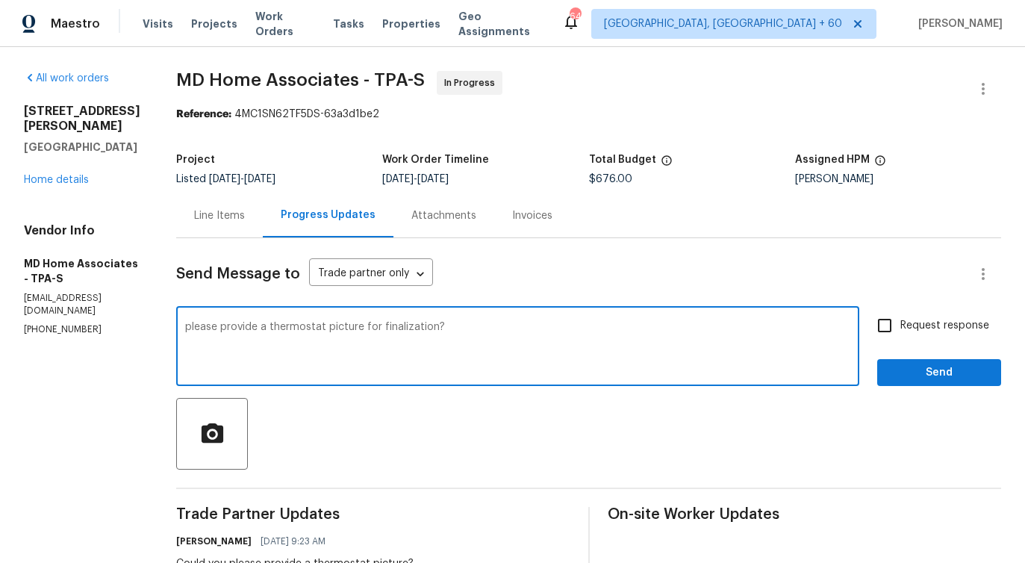
click at [0, 0] on span "Please" at bounding box center [0, 0] width 0 height 0
type textarea "Please provide a thermostat picture for finalization?"
click at [907, 326] on span "Request response" at bounding box center [945, 326] width 89 height 16
click at [901, 326] on input "Request response" at bounding box center [884, 325] width 31 height 31
checkbox input "true"
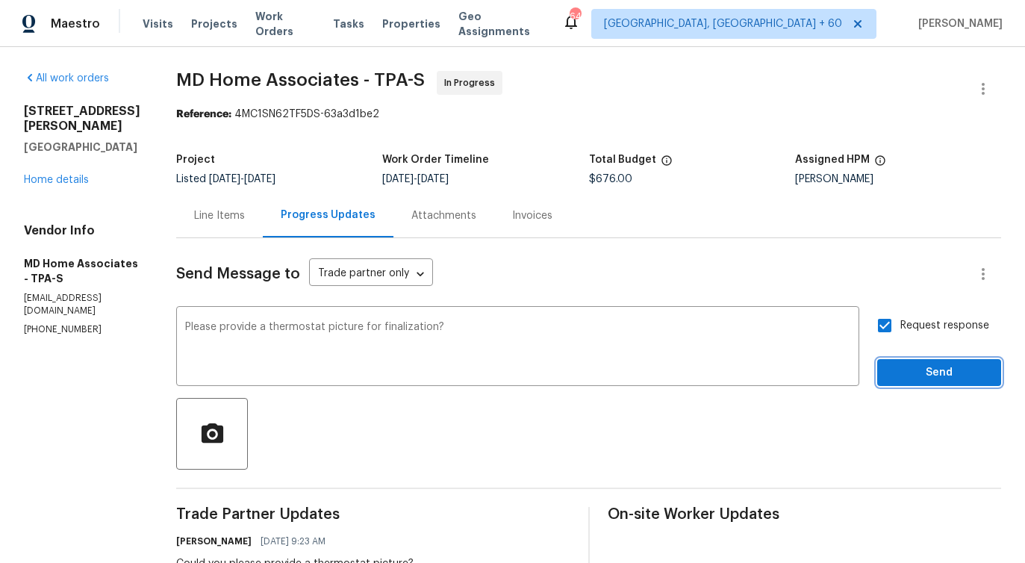
click at [920, 373] on span "Send" at bounding box center [939, 373] width 100 height 19
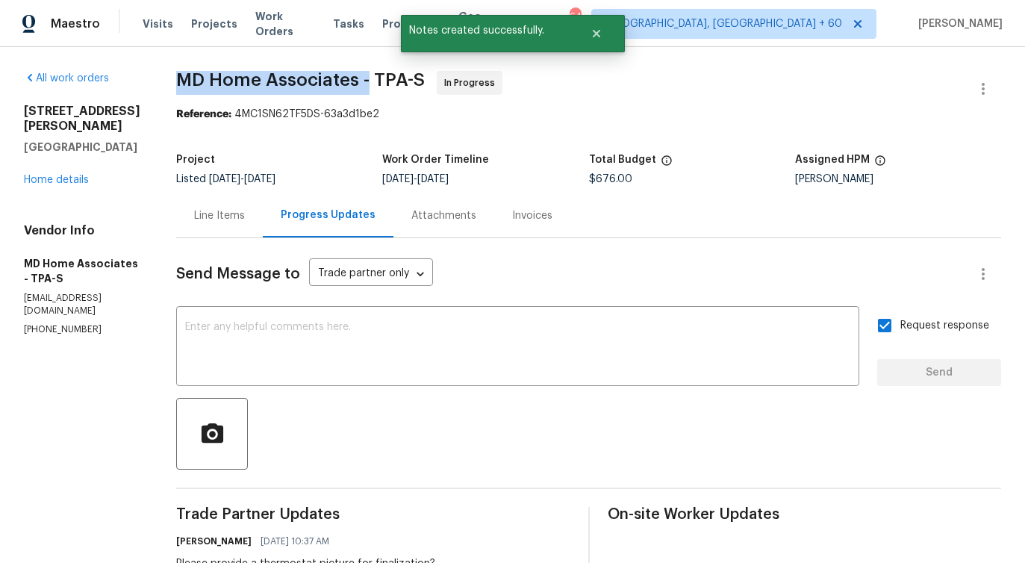
drag, startPoint x: 196, startPoint y: 79, endPoint x: 385, endPoint y: 81, distance: 188.9
click at [385, 81] on span "MD Home Associates - TPA-S" at bounding box center [300, 80] width 249 height 18
copy span "MD Home Associates -"
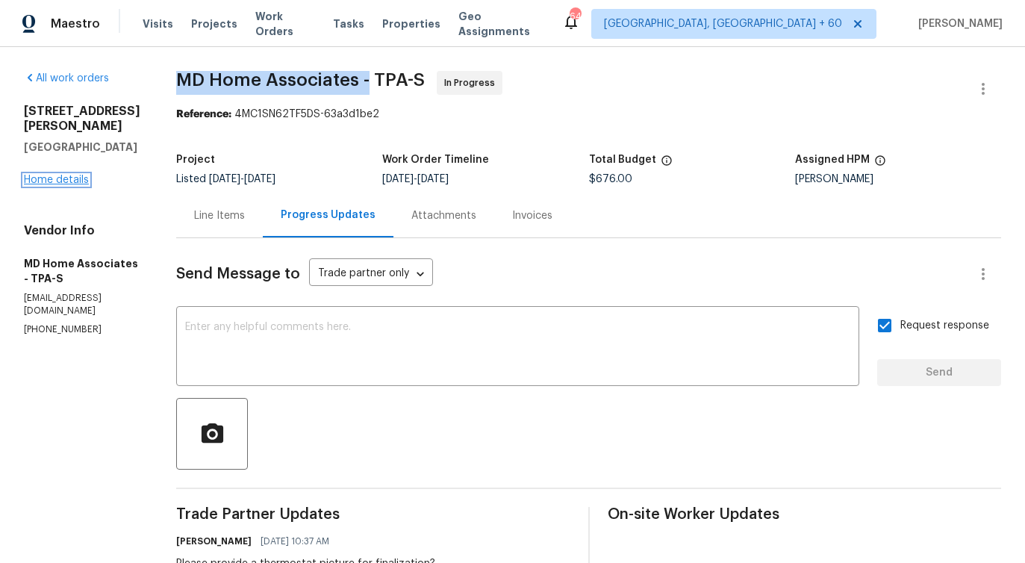
click at [55, 175] on link "Home details" at bounding box center [56, 180] width 65 height 10
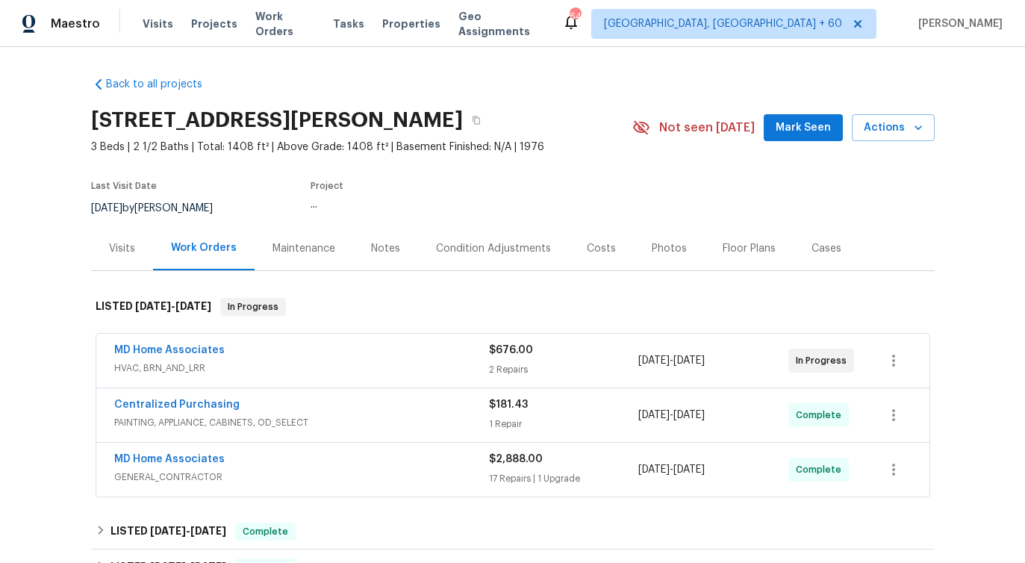
scroll to position [55, 0]
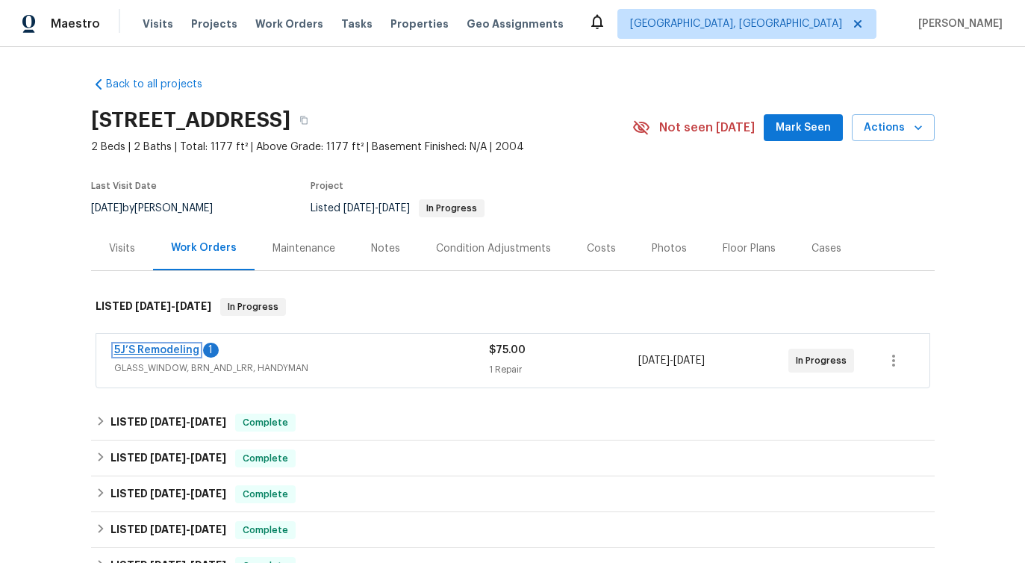
click at [172, 345] on link "5J’S Remodeling" at bounding box center [156, 350] width 85 height 10
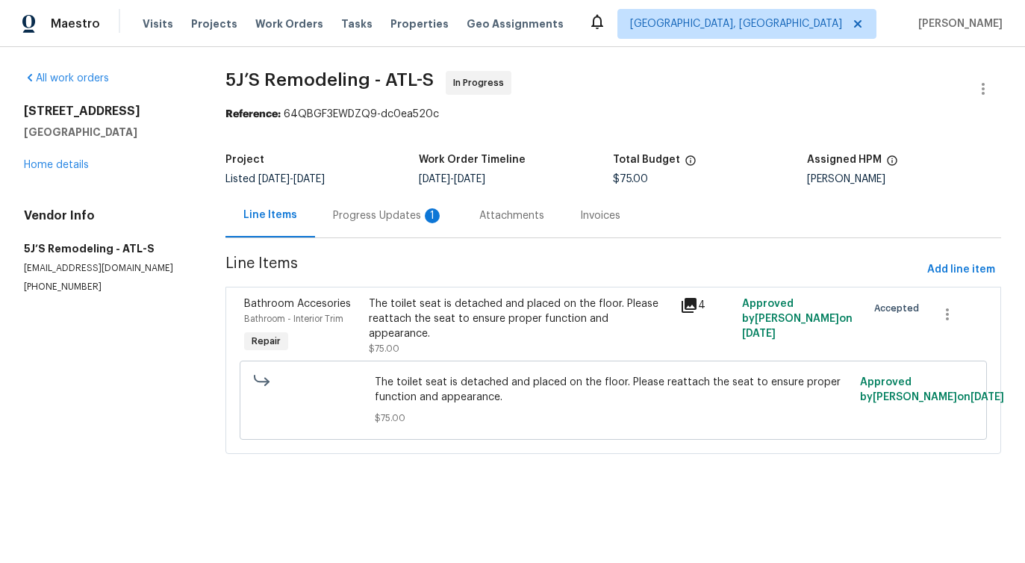
click at [376, 220] on div "Progress Updates 1" at bounding box center [388, 215] width 111 height 15
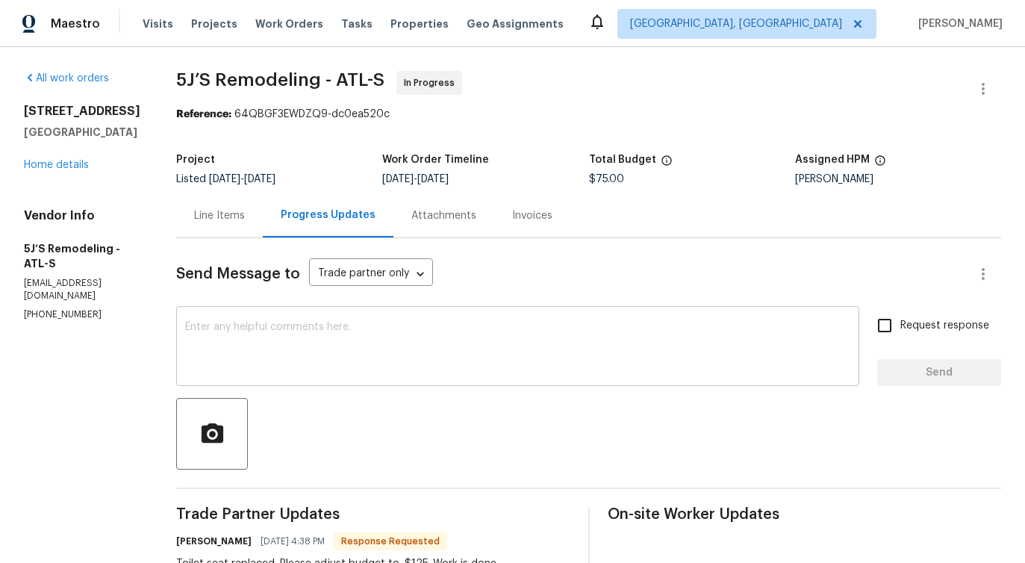
click at [343, 320] on div "x ​" at bounding box center [517, 348] width 683 height 76
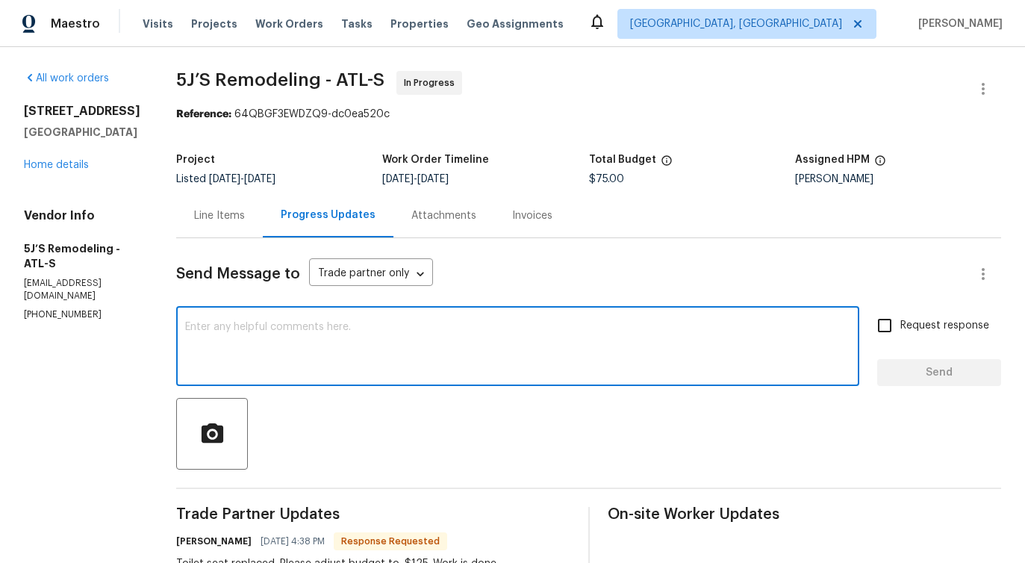
click at [234, 223] on div "Line Items" at bounding box center [219, 215] width 51 height 15
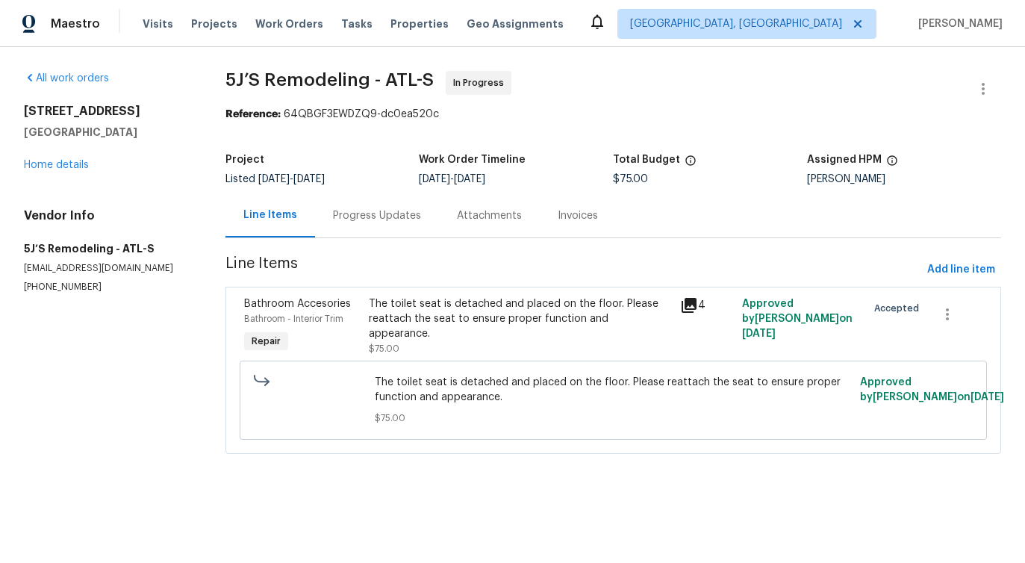
click at [423, 337] on div "The toilet seat is detached and placed on the floor. Please reattach the seat t…" at bounding box center [520, 326] width 302 height 60
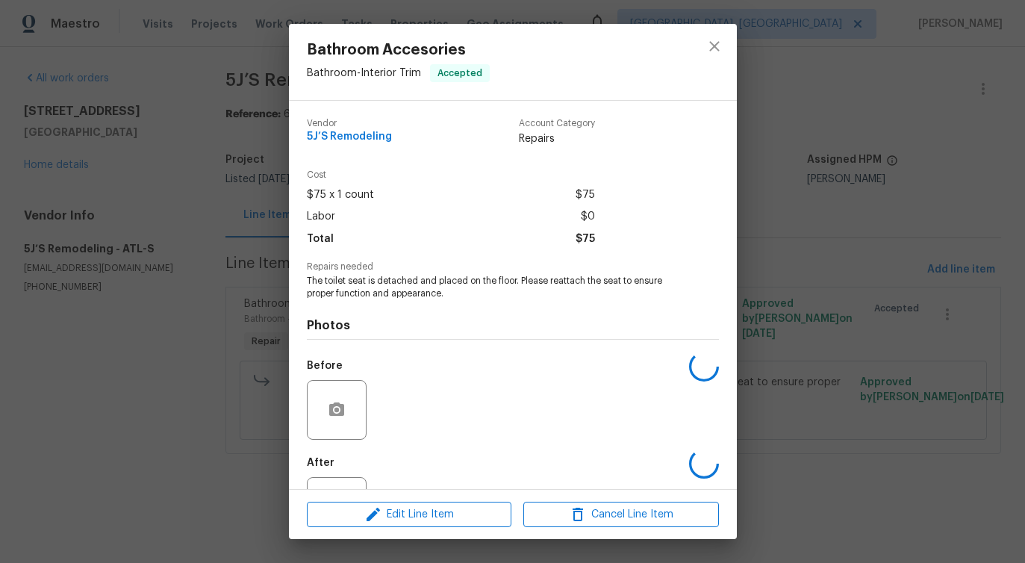
scroll to position [63, 0]
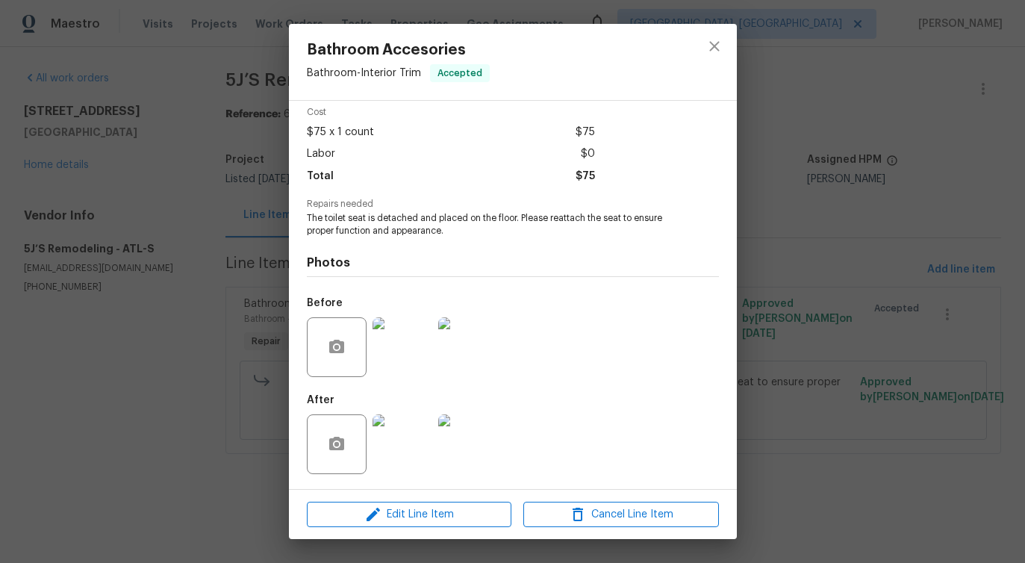
click at [398, 351] on img at bounding box center [403, 347] width 60 height 60
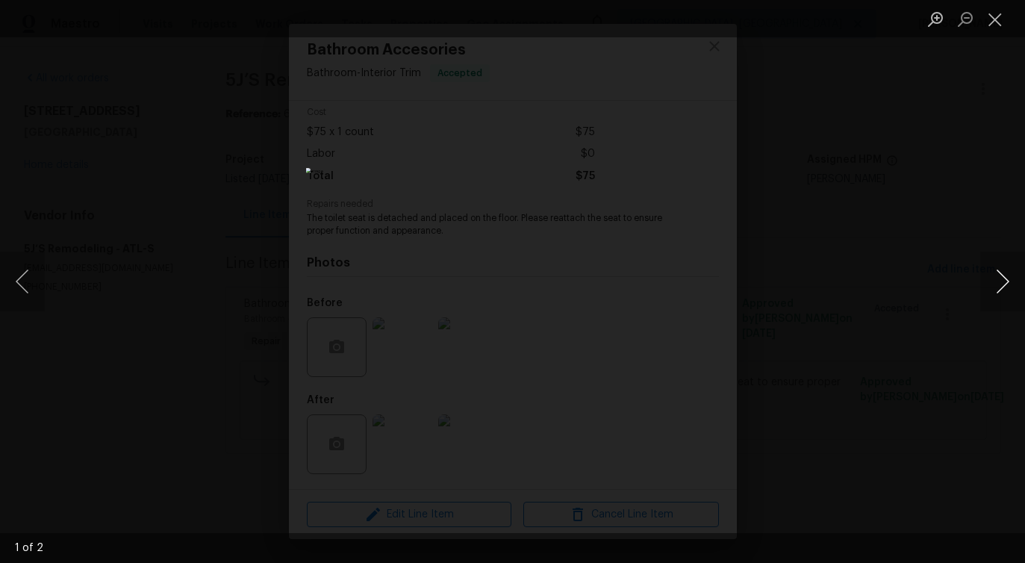
click at [1002, 288] on button "Next image" at bounding box center [1002, 282] width 45 height 60
click at [998, 25] on button "Close lightbox" at bounding box center [995, 19] width 30 height 26
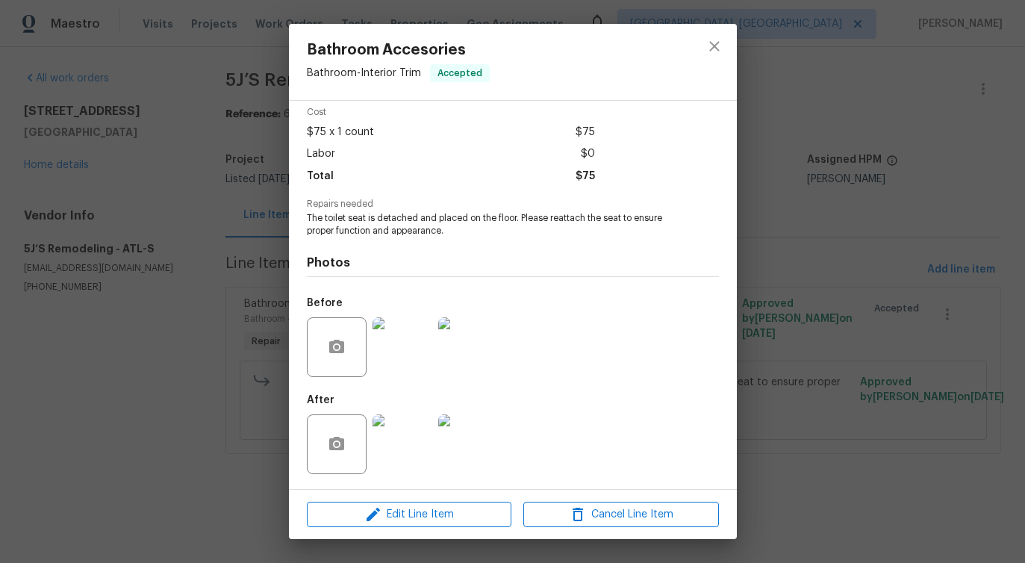
click at [405, 437] on img at bounding box center [403, 444] width 60 height 60
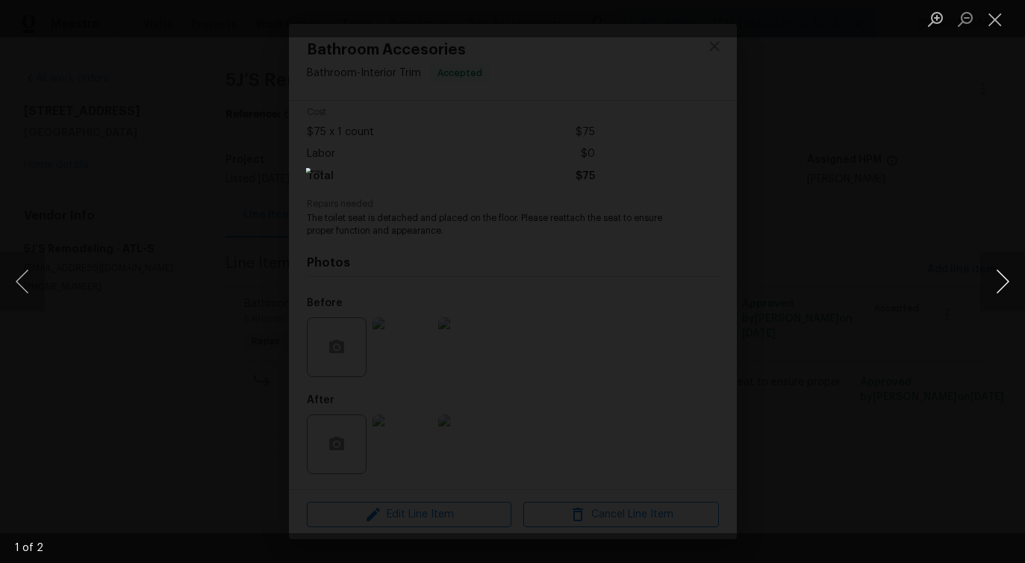
click at [998, 288] on button "Next image" at bounding box center [1002, 282] width 45 height 60
click at [988, 18] on button "Close lightbox" at bounding box center [995, 19] width 30 height 26
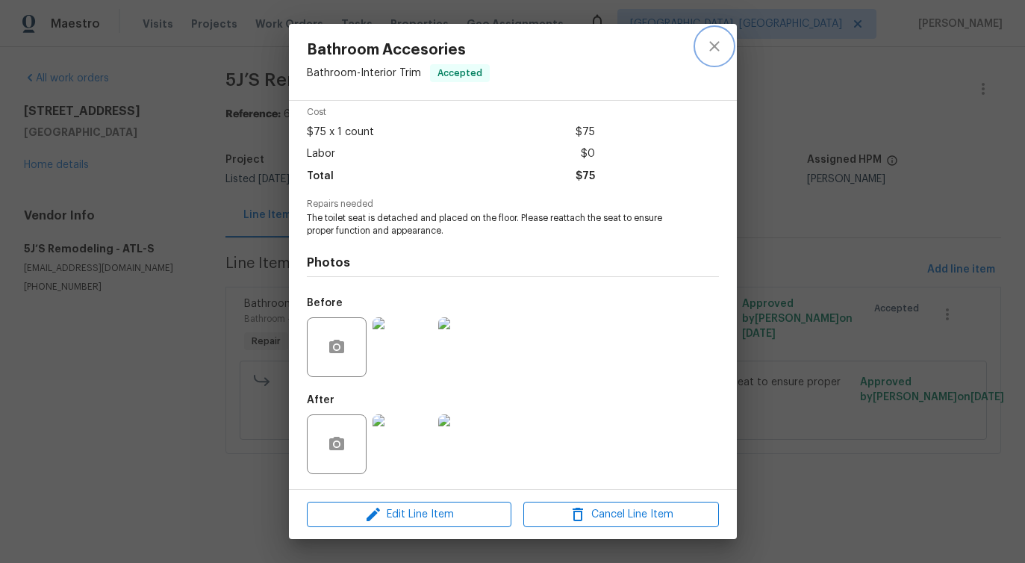
click at [712, 42] on icon "close" at bounding box center [715, 46] width 18 height 18
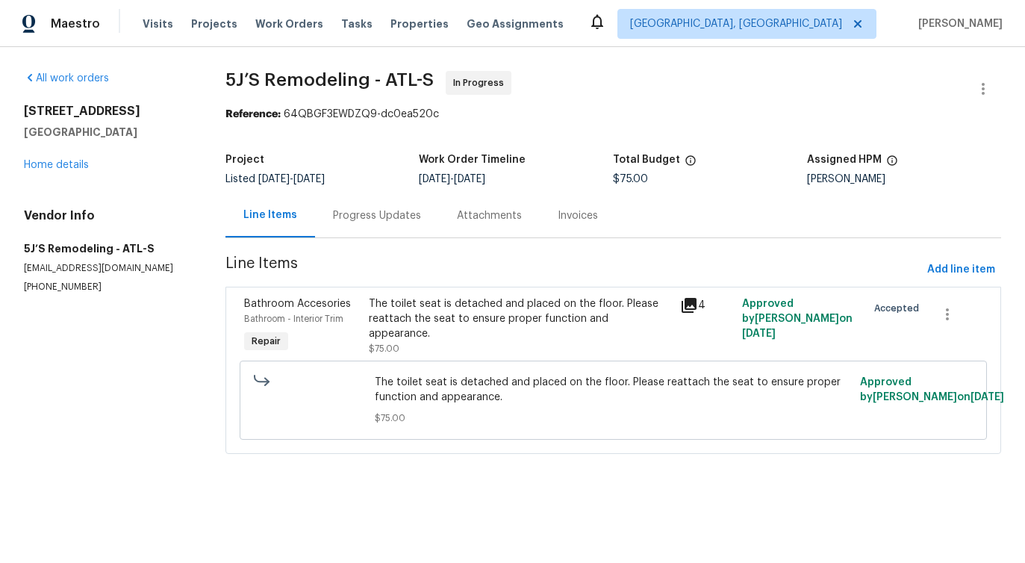
click at [505, 329] on div "The toilet seat is detached and placed on the floor. Please reattach the seat t…" at bounding box center [520, 326] width 302 height 60
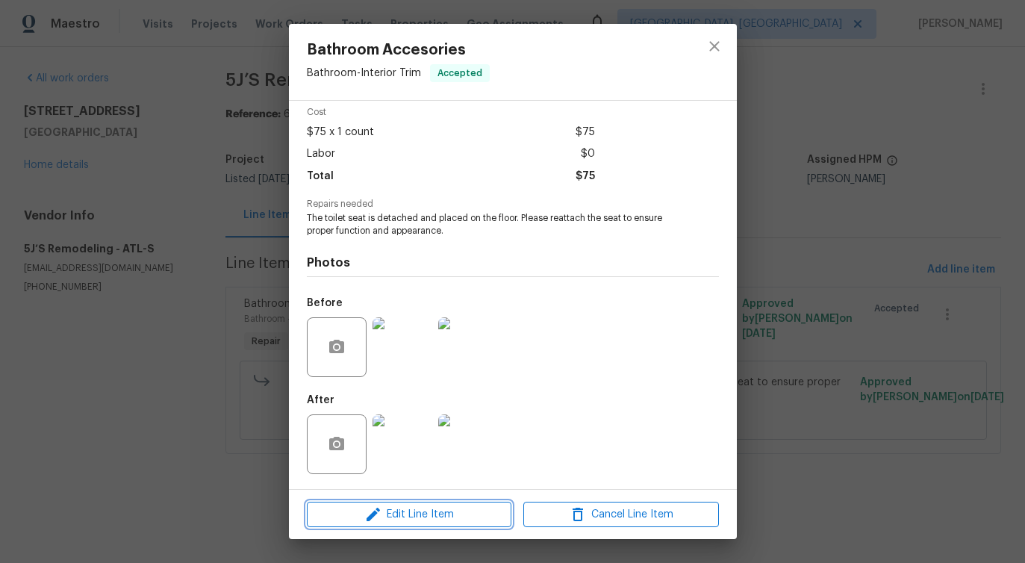
click at [424, 511] on span "Edit Line Item" at bounding box center [409, 515] width 196 height 19
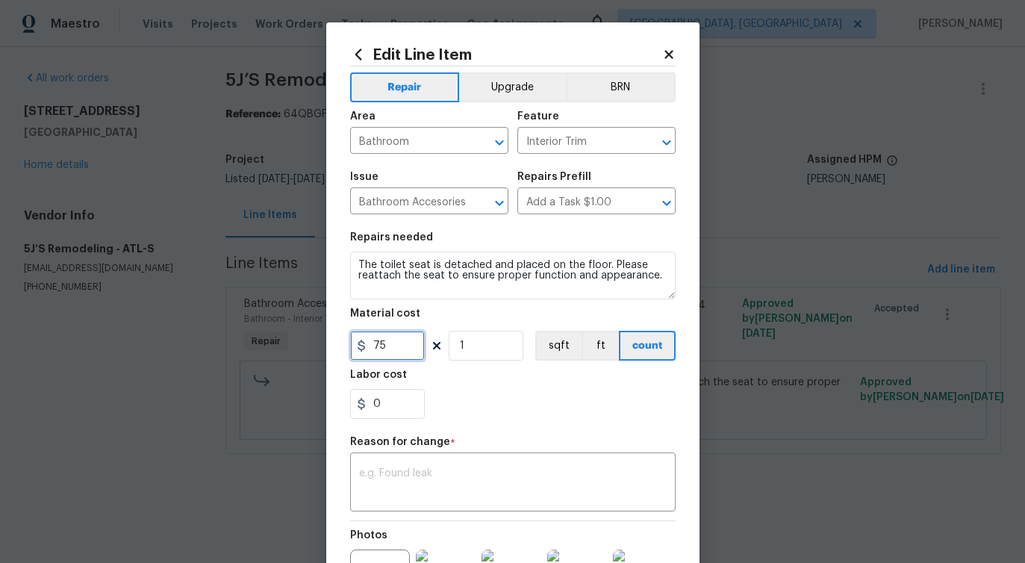
click at [398, 342] on input "75" at bounding box center [387, 346] width 75 height 30
type input "125"
click at [482, 471] on textarea at bounding box center [513, 483] width 308 height 31
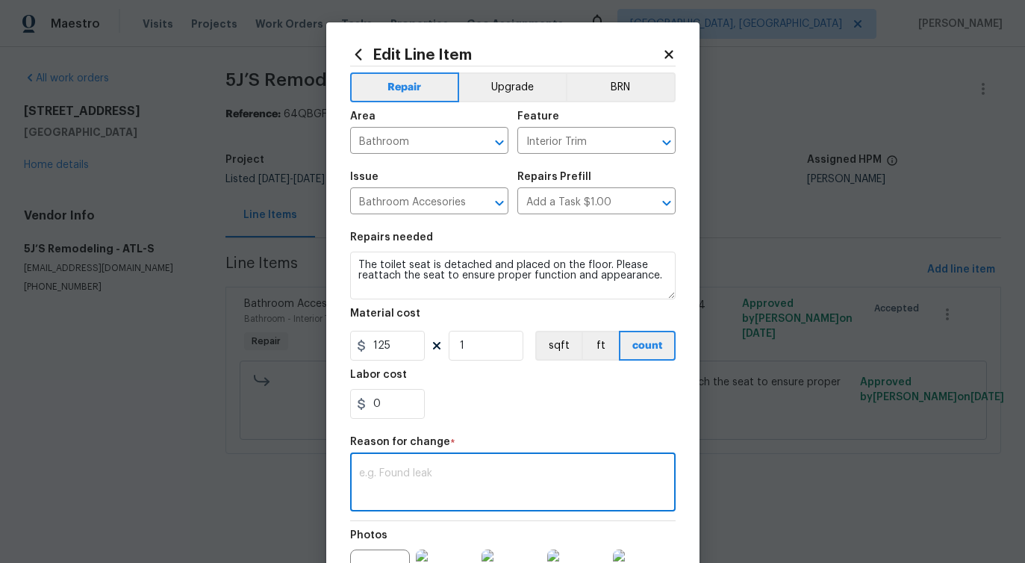
click at [482, 471] on textarea at bounding box center [513, 483] width 308 height 31
paste textarea "(PS) Updated per vendor's final cost."
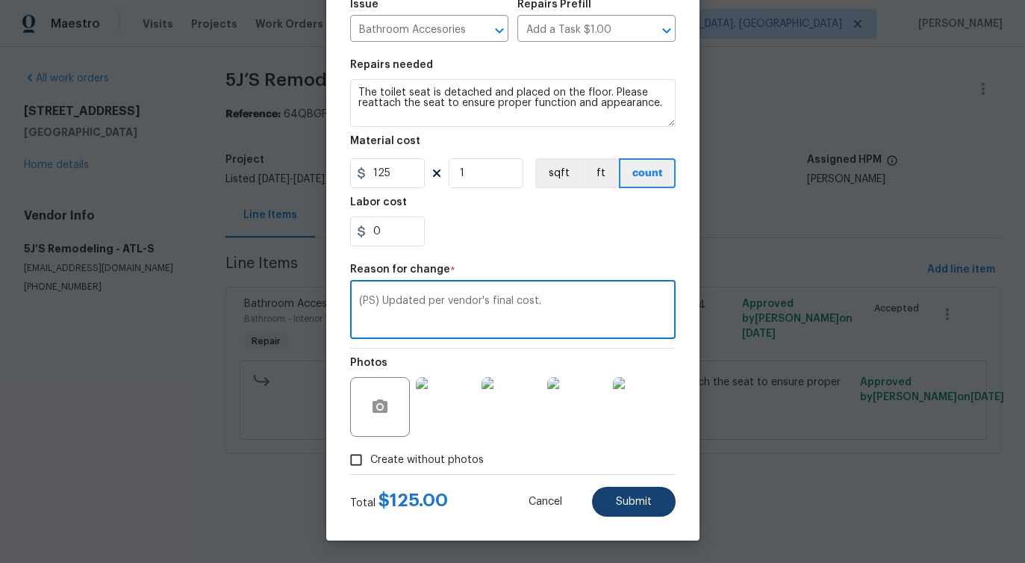
type textarea "(PS) Updated per vendor's final cost."
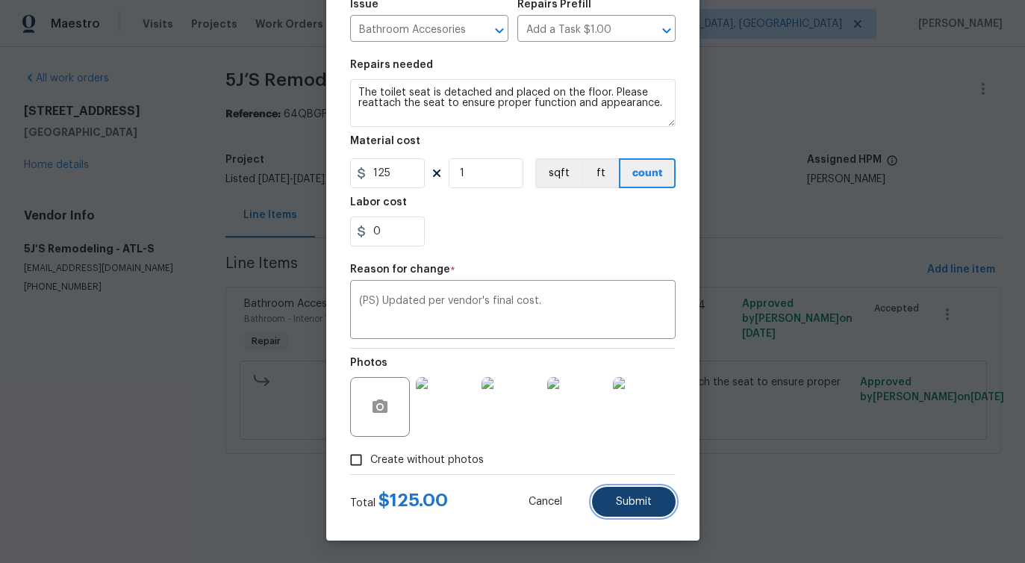
click at [626, 500] on span "Submit" at bounding box center [634, 502] width 36 height 11
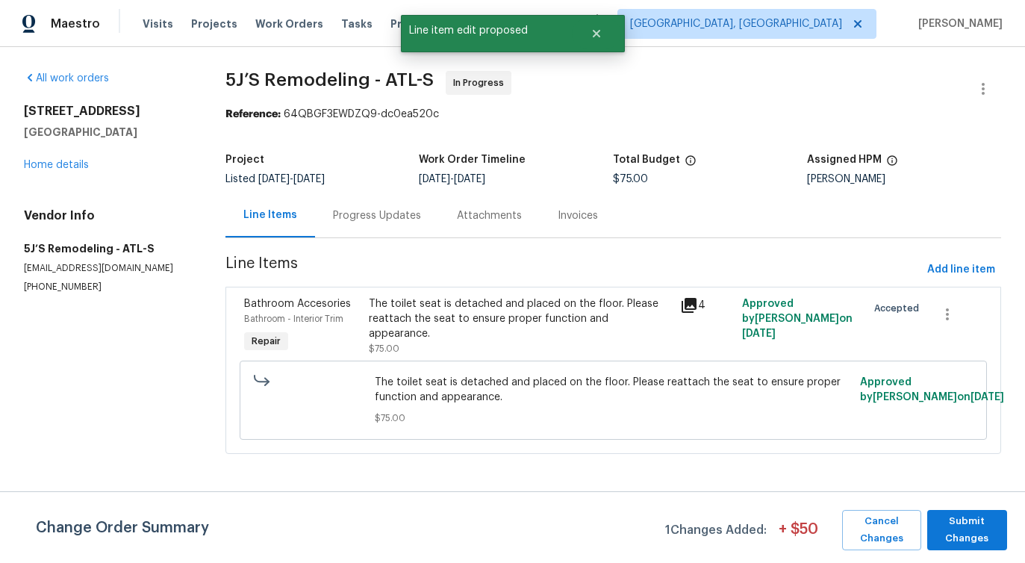
scroll to position [0, 0]
click at [979, 532] on span "Submit Changes" at bounding box center [967, 530] width 65 height 34
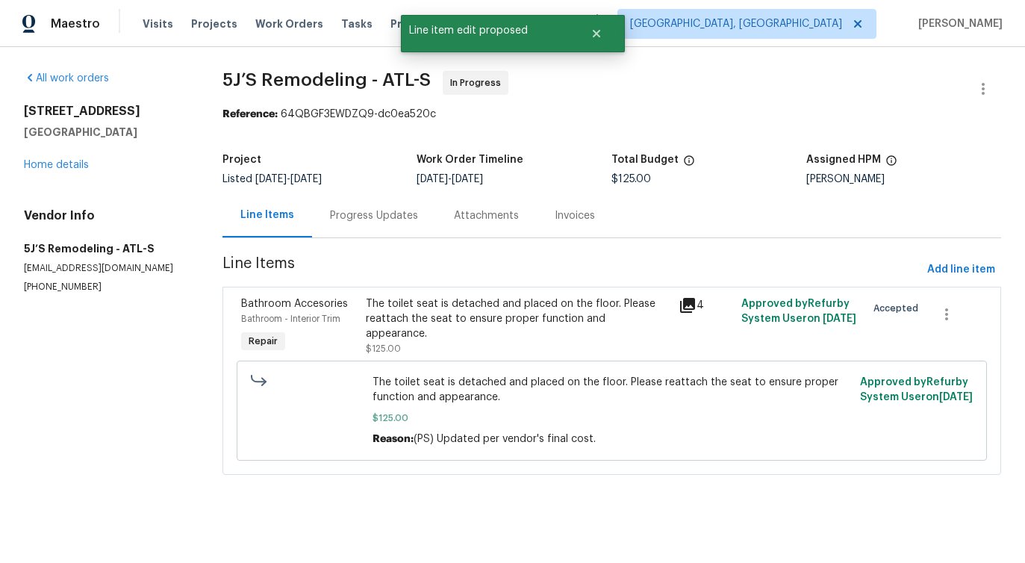
click at [370, 220] on div "Progress Updates" at bounding box center [374, 215] width 88 height 15
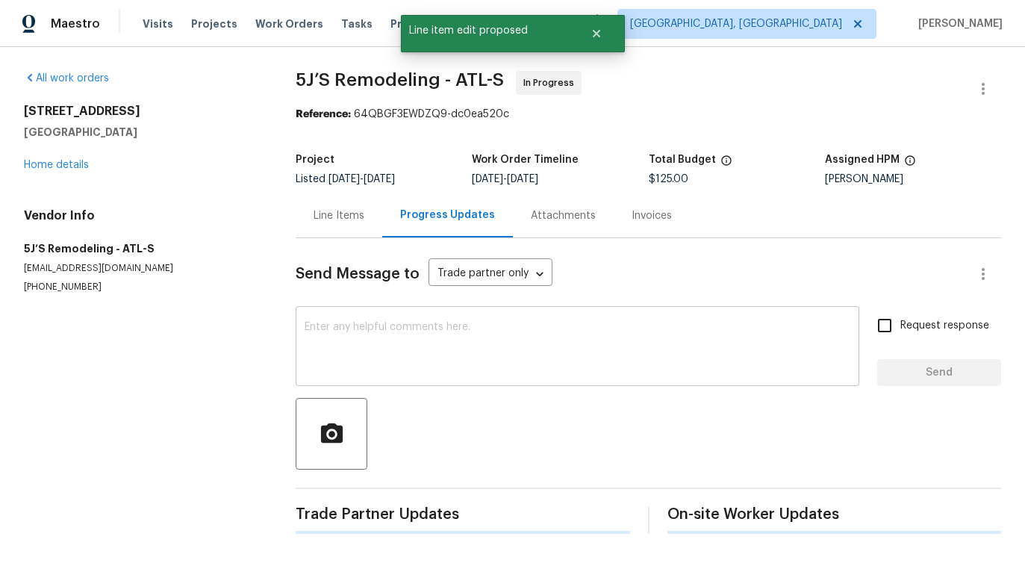
click at [407, 353] on textarea at bounding box center [578, 348] width 546 height 52
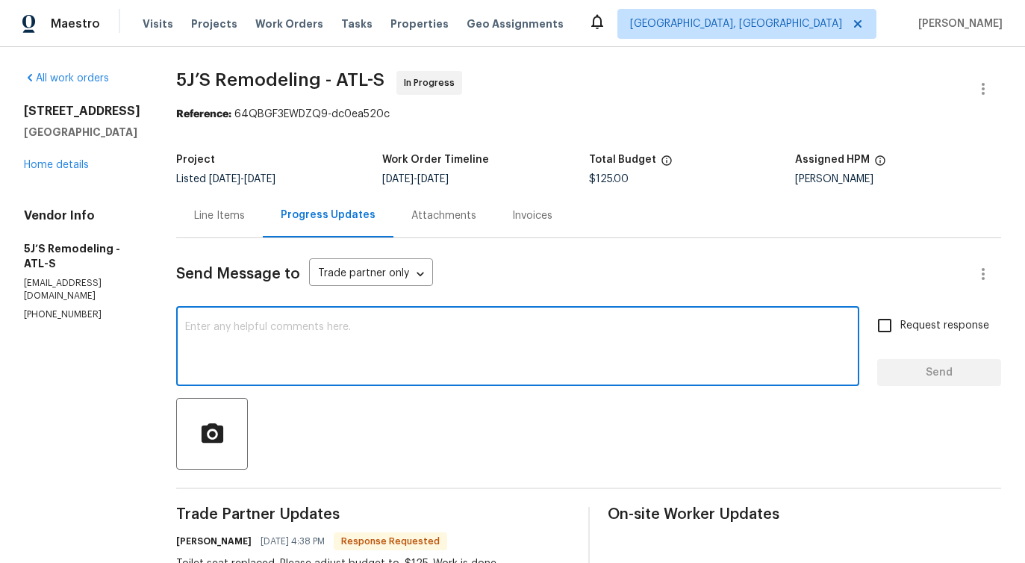
click at [385, 345] on textarea at bounding box center [517, 348] width 665 height 52
type textarea "The price has been updated to $125. Please"
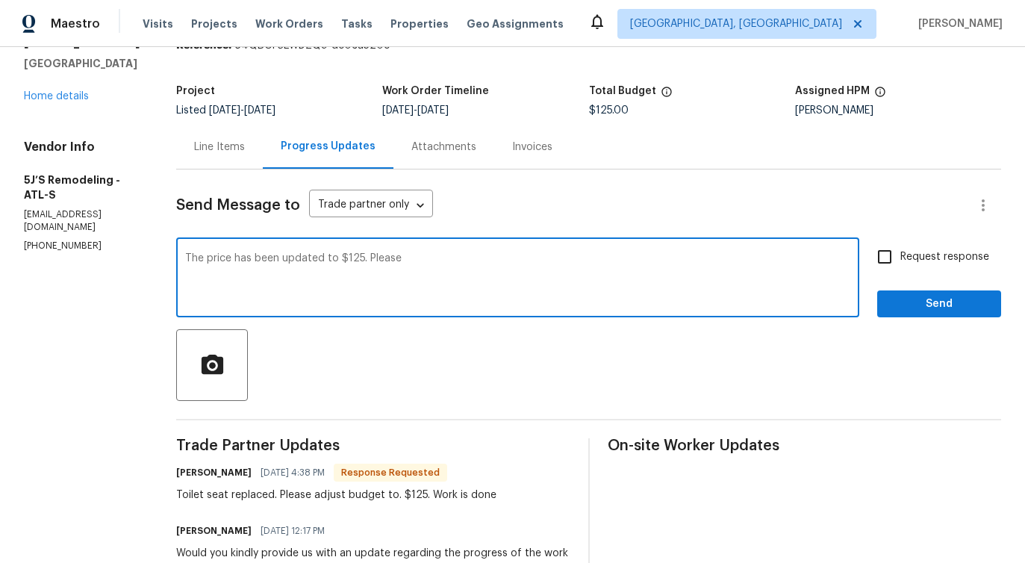
scroll to position [71, 0]
